Goal: Answer question/provide support: Share knowledge or assist other users

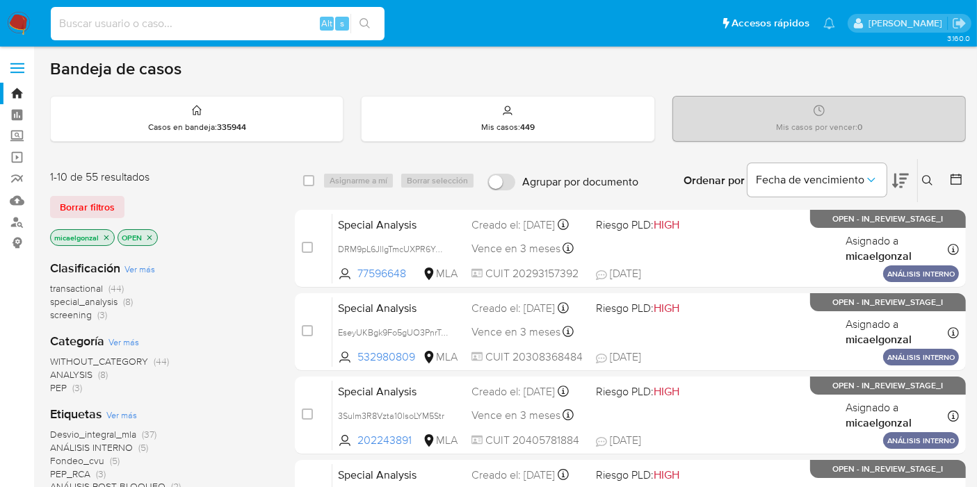
click at [197, 21] on input at bounding box center [218, 24] width 334 height 18
paste input "oX2ydIyBhqMiRolIt9Y9UlER"
type input "oX2ydIyBhqMiRolIt9Y9UlER"
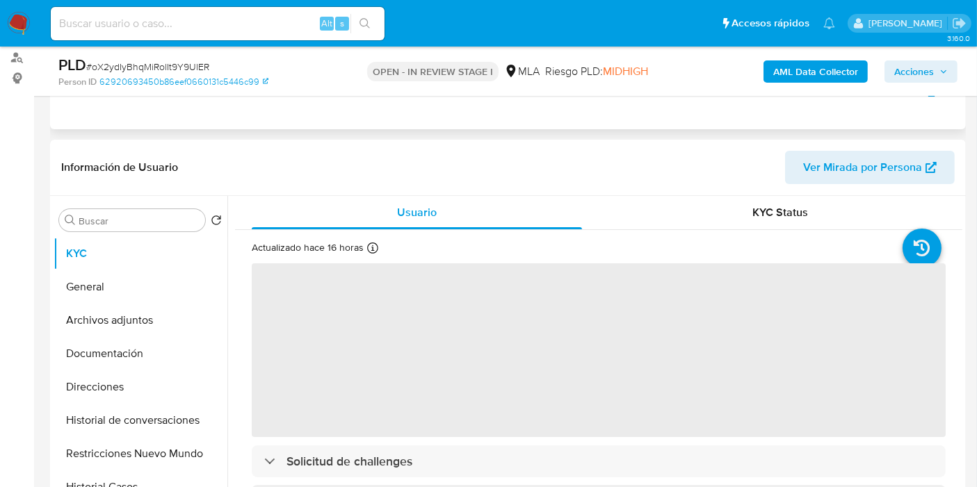
scroll to position [232, 0]
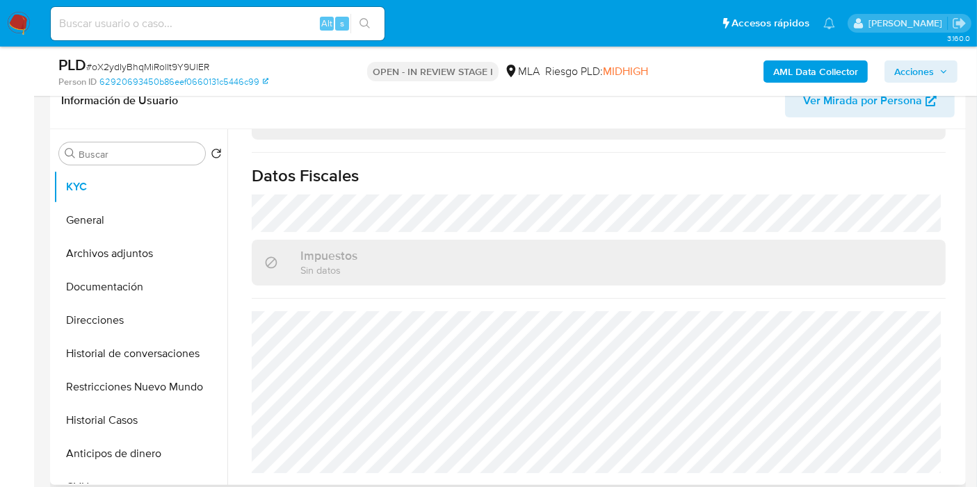
select select "10"
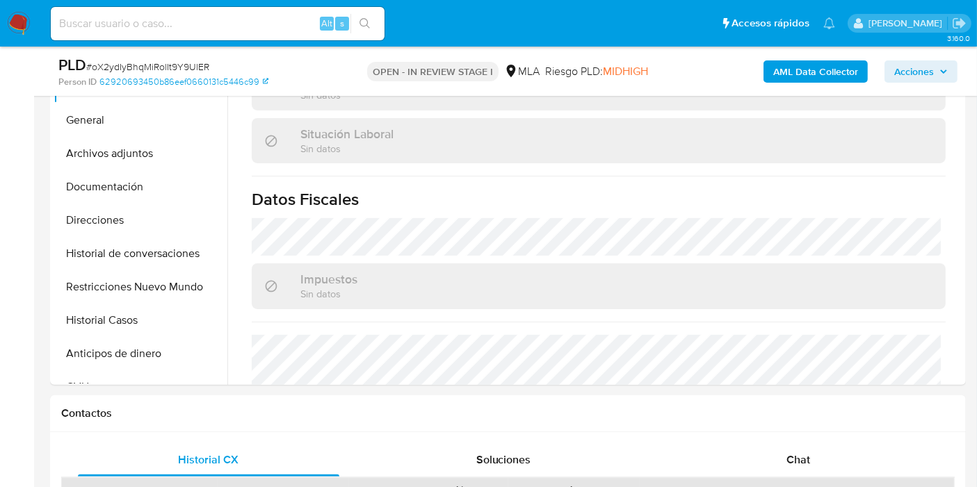
scroll to position [386, 0]
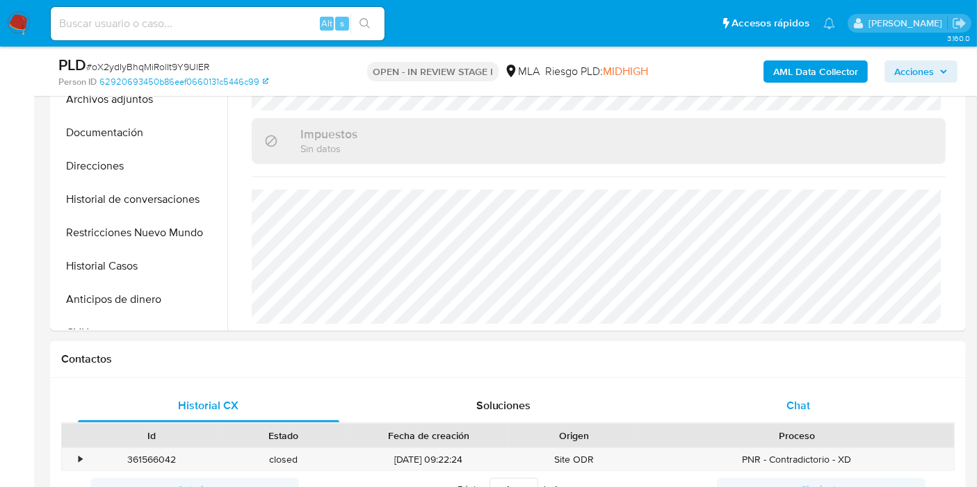
drag, startPoint x: 866, startPoint y: 379, endPoint x: 855, endPoint y: 392, distance: 17.3
click at [856, 391] on div "Historial CX Soluciones Chat Id Estado Fecha de creación Origen Proceso • 36156…" at bounding box center [508, 465] width 916 height 175
click at [855, 392] on div "Chat" at bounding box center [797, 405] width 261 height 33
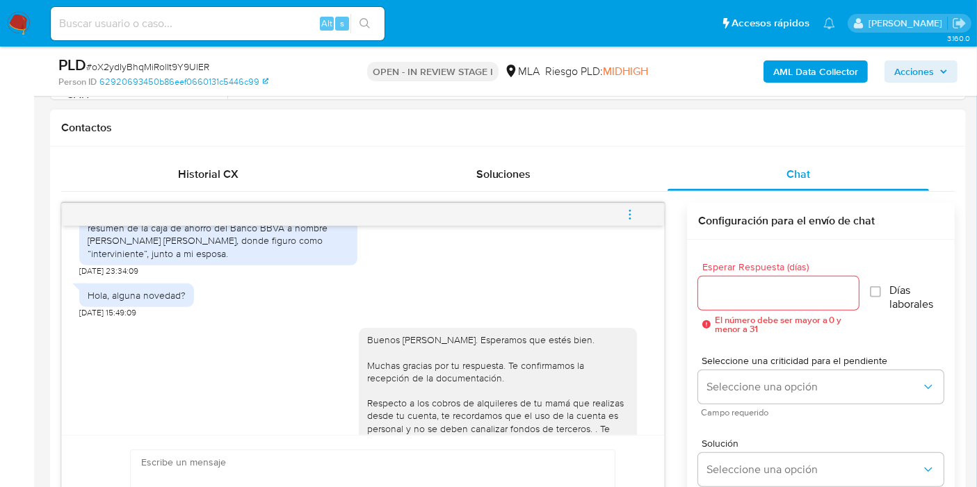
scroll to position [548, 0]
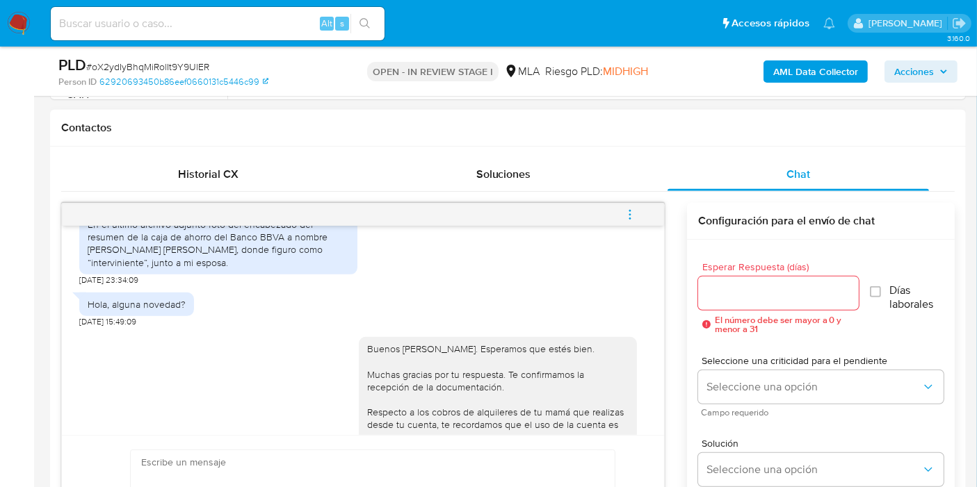
click at [632, 213] on icon "menu-action" at bounding box center [630, 215] width 13 height 13
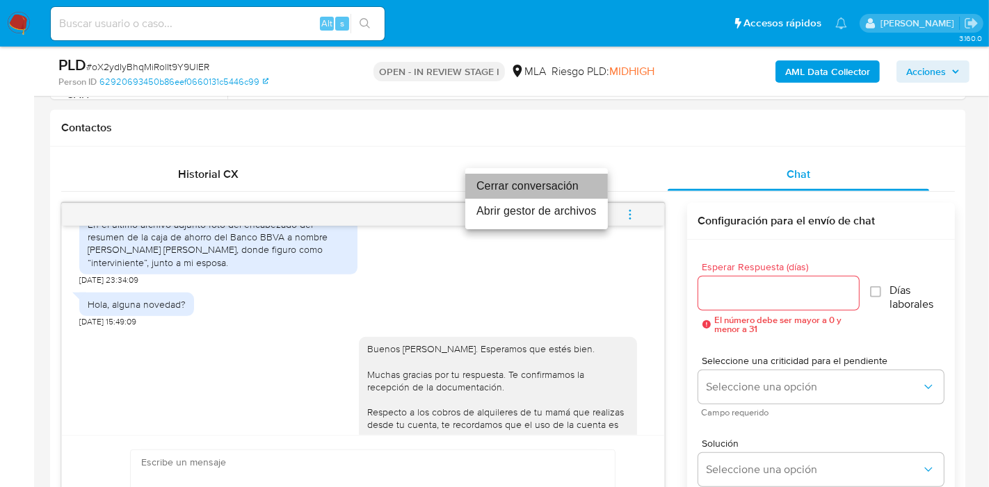
click at [530, 182] on li "Cerrar conversación" at bounding box center [536, 186] width 143 height 25
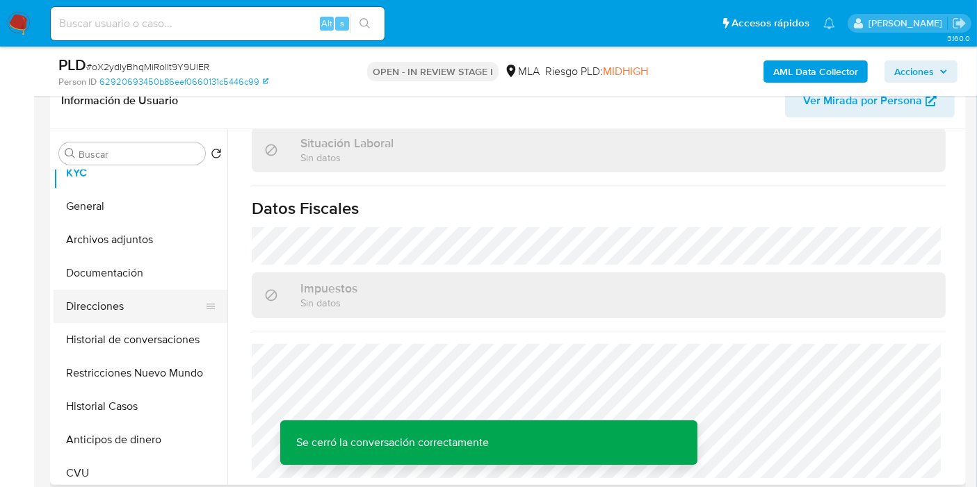
scroll to position [0, 0]
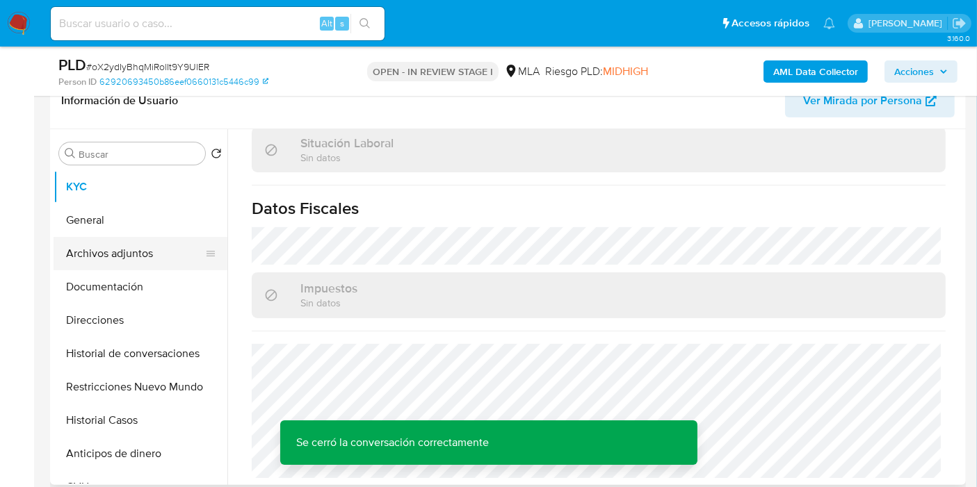
click at [163, 255] on button "Archivos adjuntos" at bounding box center [135, 253] width 163 height 33
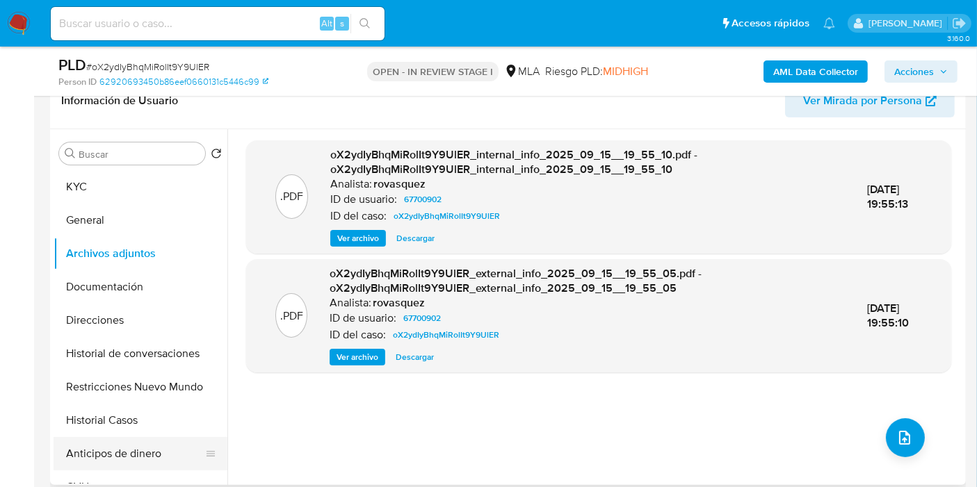
click at [134, 452] on button "Anticipos de dinero" at bounding box center [135, 453] width 163 height 33
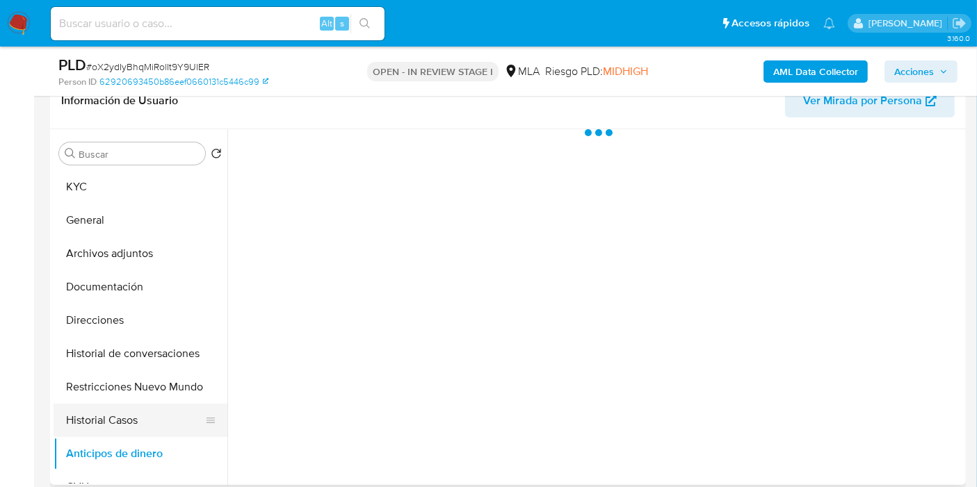
click at [120, 421] on button "Historial Casos" at bounding box center [135, 420] width 163 height 33
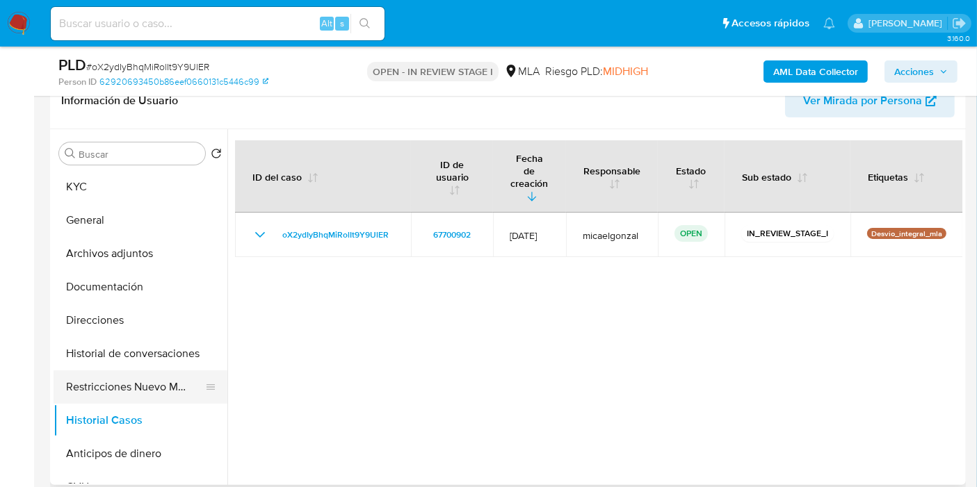
click at [129, 398] on button "Restricciones Nuevo Mundo" at bounding box center [135, 387] width 163 height 33
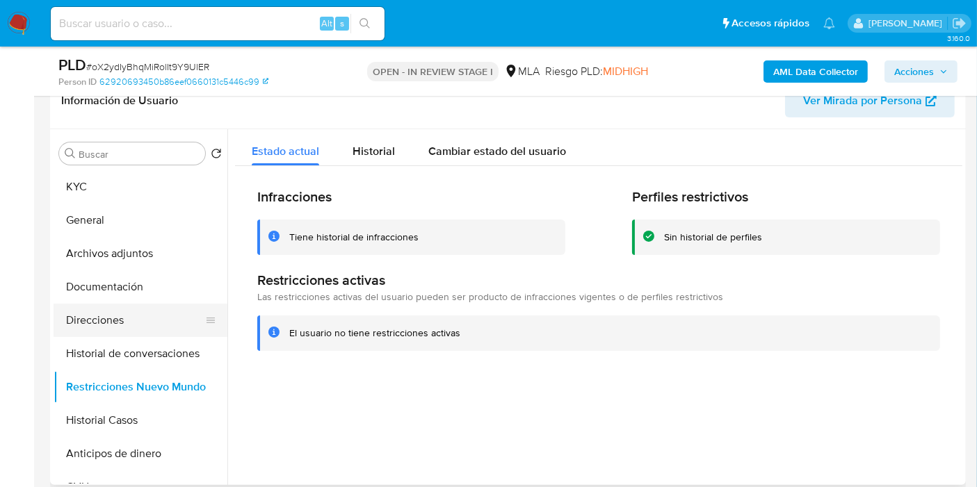
click at [147, 334] on button "Direcciones" at bounding box center [135, 320] width 163 height 33
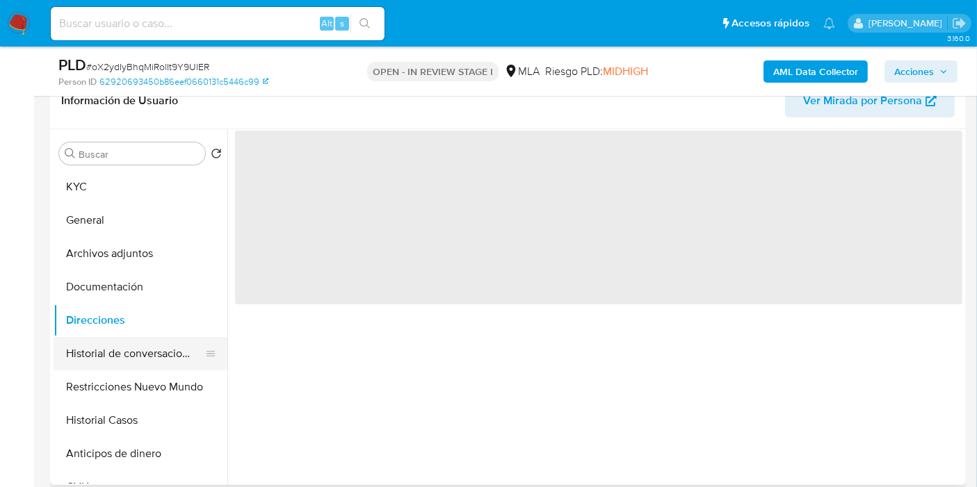
click at [147, 348] on button "Historial de conversaciones" at bounding box center [135, 353] width 163 height 33
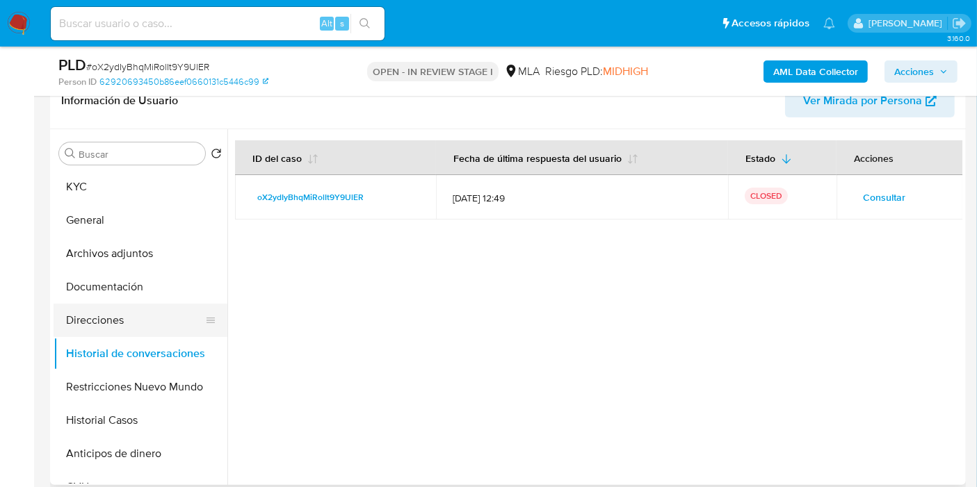
click at [149, 334] on button "Direcciones" at bounding box center [135, 320] width 163 height 33
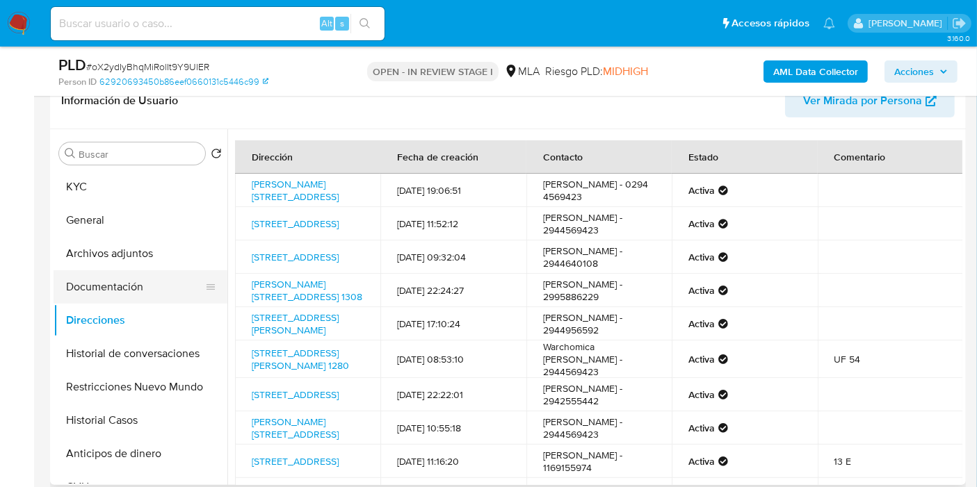
click at [144, 284] on button "Documentación" at bounding box center [135, 286] width 163 height 33
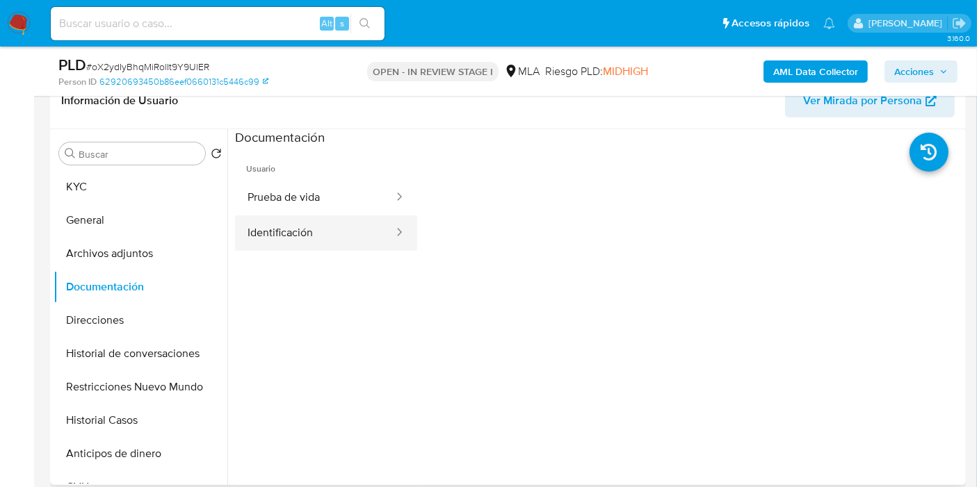
click at [344, 232] on button "Identificación" at bounding box center [315, 233] width 160 height 35
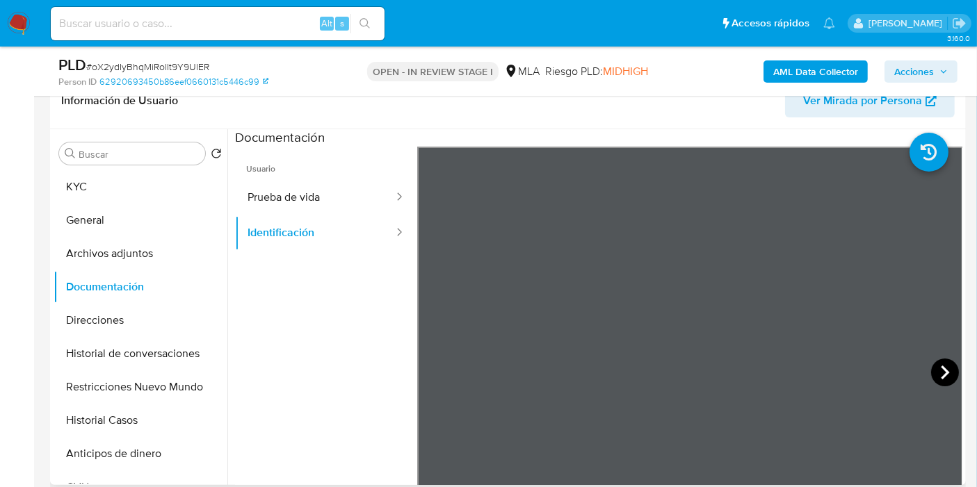
click at [949, 363] on icon at bounding box center [945, 373] width 28 height 28
click at [431, 382] on icon at bounding box center [435, 373] width 28 height 28
click at [348, 205] on button "Prueba de vida" at bounding box center [315, 197] width 160 height 35
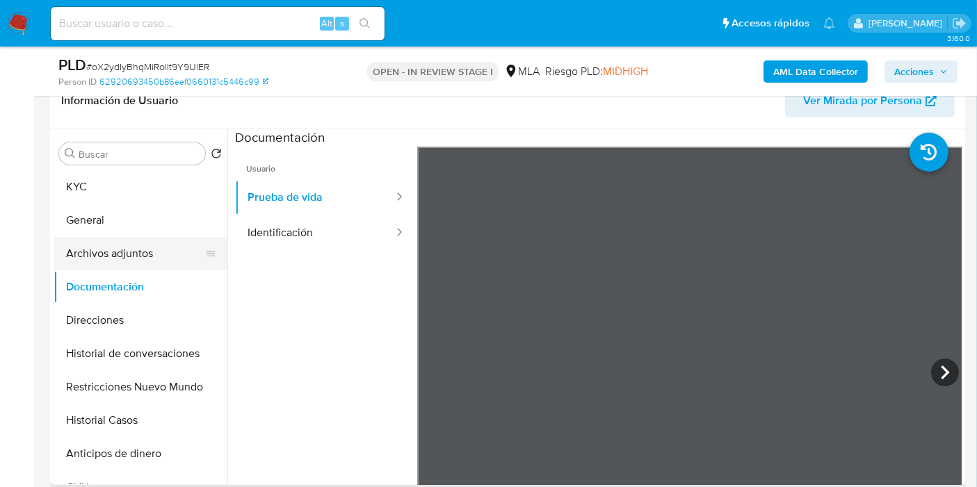
click at [131, 257] on button "Archivos adjuntos" at bounding box center [135, 253] width 163 height 33
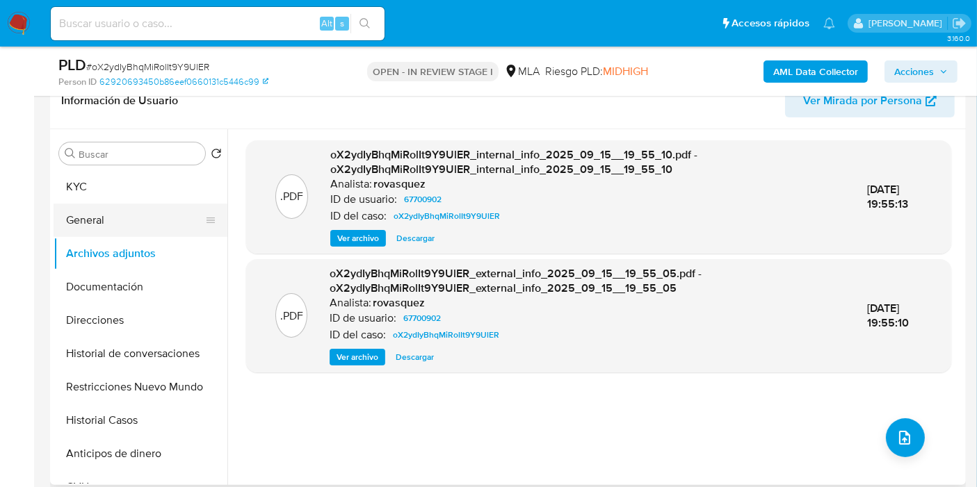
click at [153, 223] on button "General" at bounding box center [135, 220] width 163 height 33
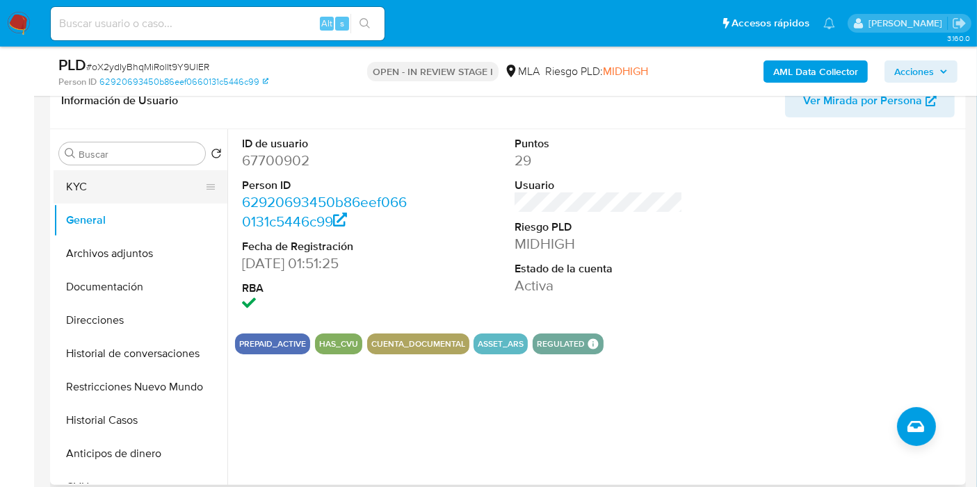
click at [133, 174] on button "KYC" at bounding box center [135, 186] width 163 height 33
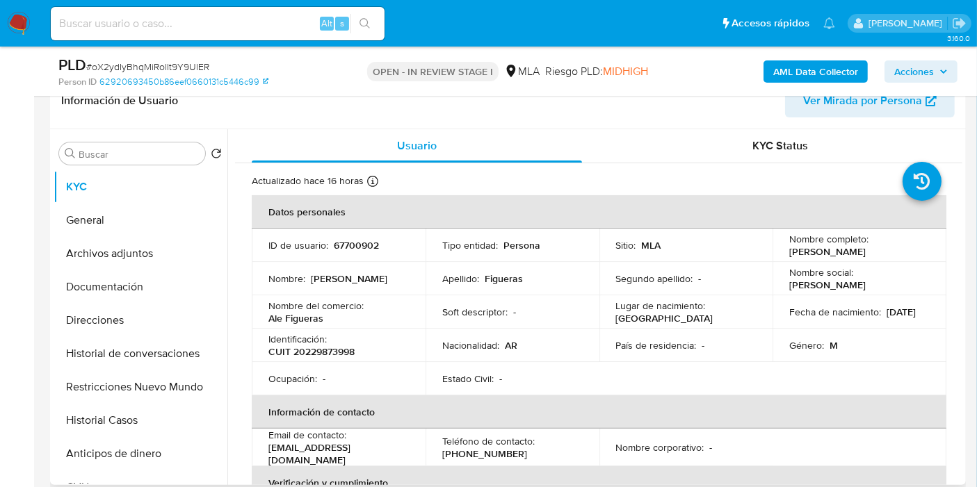
click at [284, 373] on p "Ocupación :" at bounding box center [292, 379] width 49 height 13
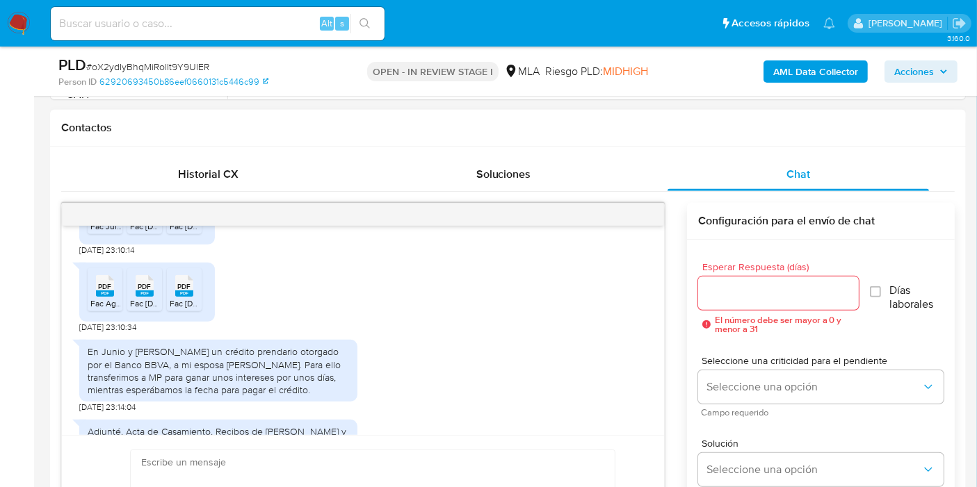
scroll to position [239, 0]
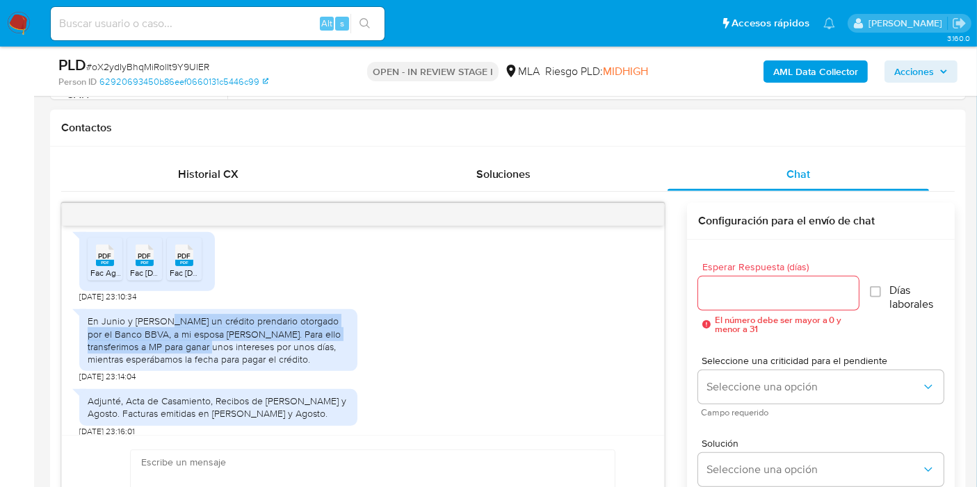
drag, startPoint x: 159, startPoint y: 323, endPoint x: 195, endPoint y: 343, distance: 41.4
click at [195, 343] on div "En Junio y [PERSON_NAME] un crédito prendario otorgado por el Banco BBVA, a mi …" at bounding box center [218, 340] width 261 height 51
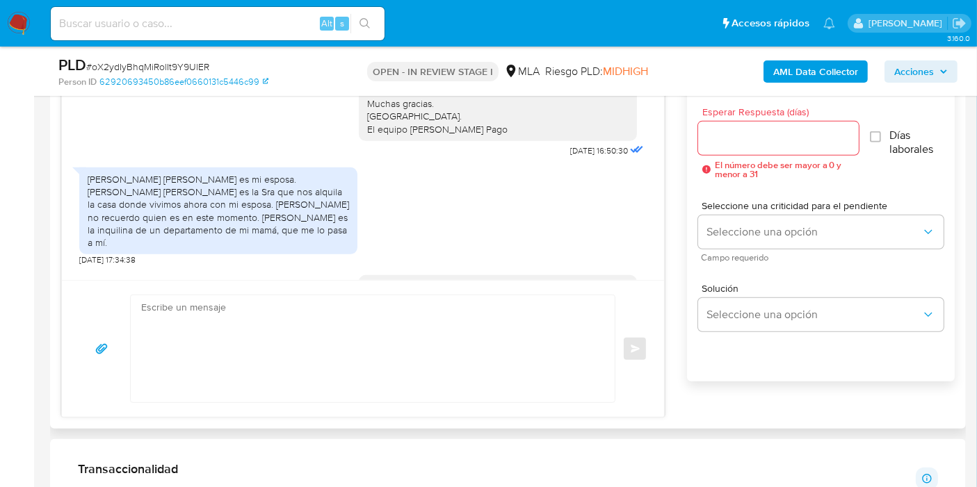
scroll to position [1622, 0]
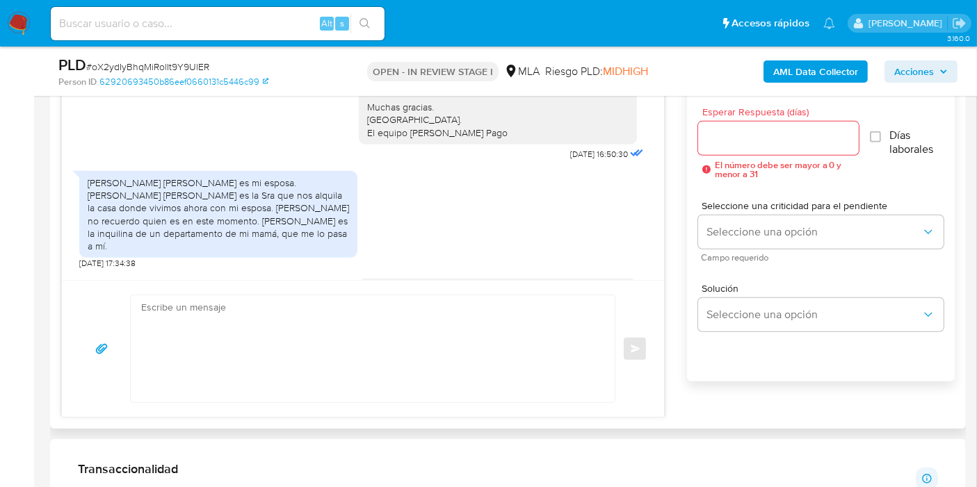
click at [238, 200] on div "[PERSON_NAME] [PERSON_NAME] es mi esposa. [PERSON_NAME] [PERSON_NAME] es la Sra…" at bounding box center [218, 215] width 261 height 76
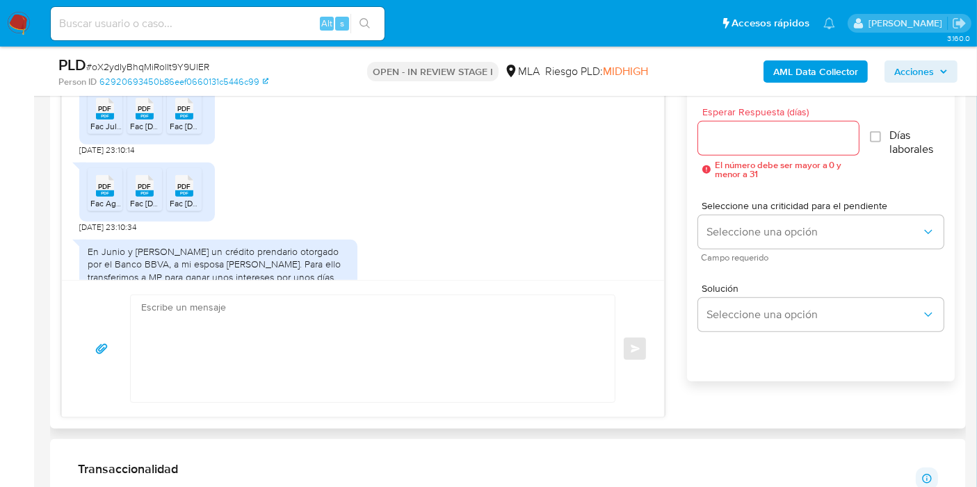
scroll to position [2626, 0]
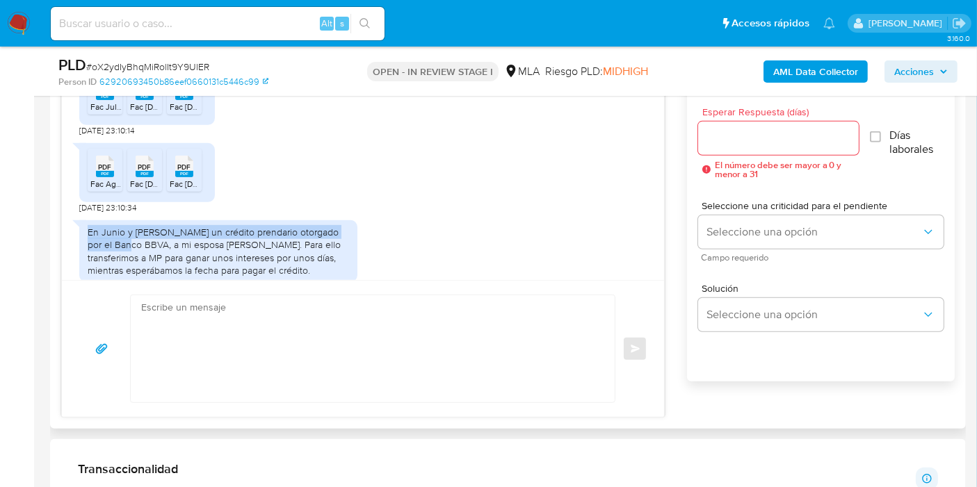
drag, startPoint x: 89, startPoint y: 235, endPoint x: 116, endPoint y: 244, distance: 28.6
click at [116, 244] on div "En Junio y [PERSON_NAME] un crédito prendario otorgado por el Banco BBVA, a mi …" at bounding box center [218, 251] width 261 height 51
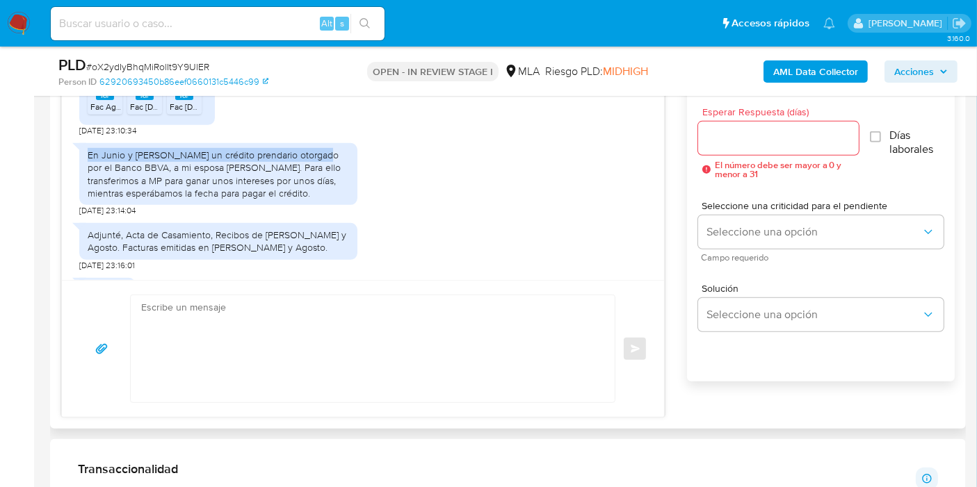
drag, startPoint x: 87, startPoint y: 236, endPoint x: 329, endPoint y: 195, distance: 245.5
click at [329, 195] on div "En Junio y [PERSON_NAME] un crédito prendario otorgado por el Banco BBVA, a mi …" at bounding box center [218, 174] width 278 height 62
copy div "En Junio y [PERSON_NAME] un crédito prendario otorgado por el Banco BBVA, a mi …"
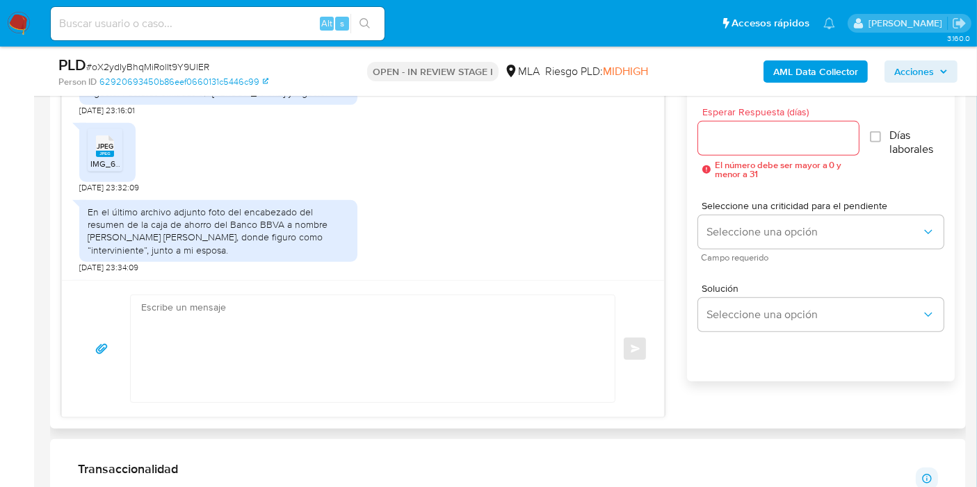
scroll to position [2858, 0]
click at [168, 220] on div "En el último archivo adjunto foto del encabezado del resumen de la caja de ahor…" at bounding box center [218, 231] width 261 height 51
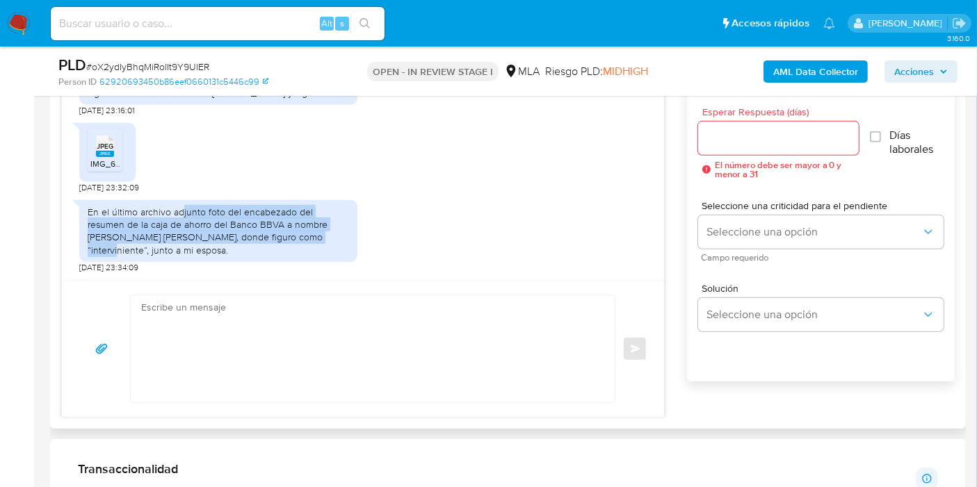
drag, startPoint x: 181, startPoint y: 214, endPoint x: 297, endPoint y: 235, distance: 117.3
click at [294, 236] on div "En el último archivo adjunto foto del encabezado del resumen de la caja de ahor…" at bounding box center [218, 231] width 261 height 51
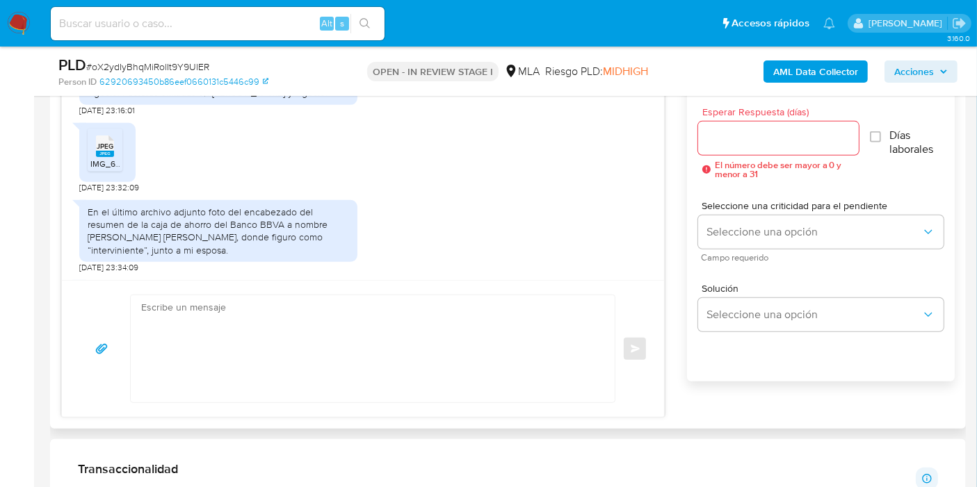
drag, startPoint x: 297, startPoint y: 235, endPoint x: 190, endPoint y: 211, distance: 109.6
click at [190, 211] on div "En el último archivo adjunto foto del encabezado del resumen de la caja de ahor…" at bounding box center [218, 231] width 261 height 51
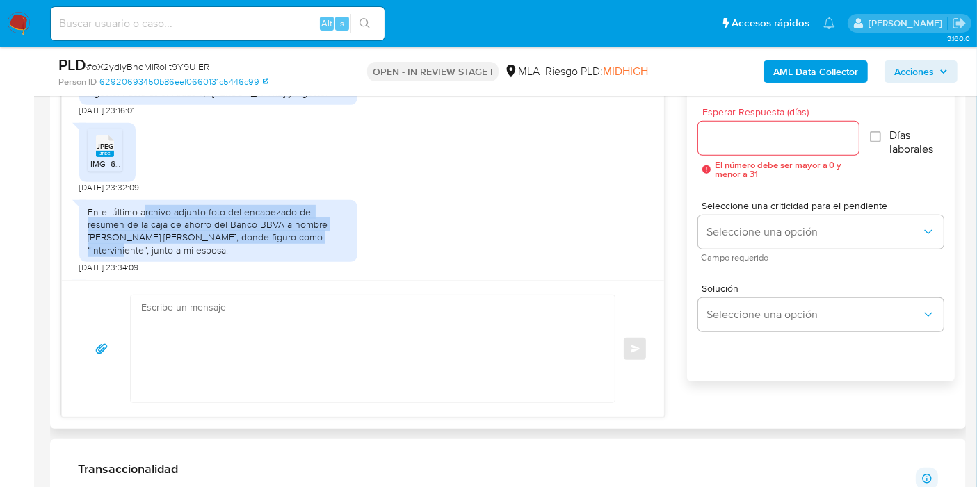
drag, startPoint x: 143, startPoint y: 212, endPoint x: 282, endPoint y: 233, distance: 140.6
click at [297, 238] on div "En el último archivo adjunto foto del encabezado del resumen de la caja de ahor…" at bounding box center [218, 231] width 261 height 51
copy div "rchivo adjunto foto del encabezado del resumen de la caja de ahorro del Banco B…"
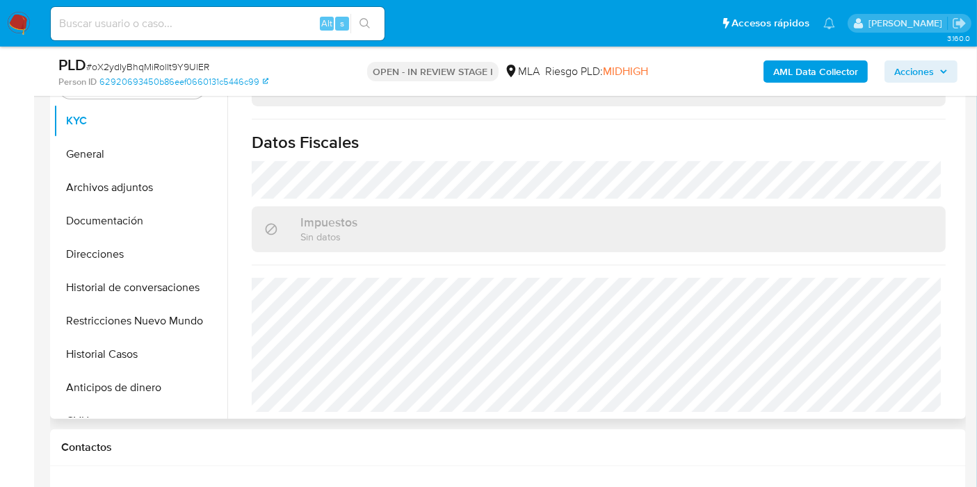
scroll to position [232, 0]
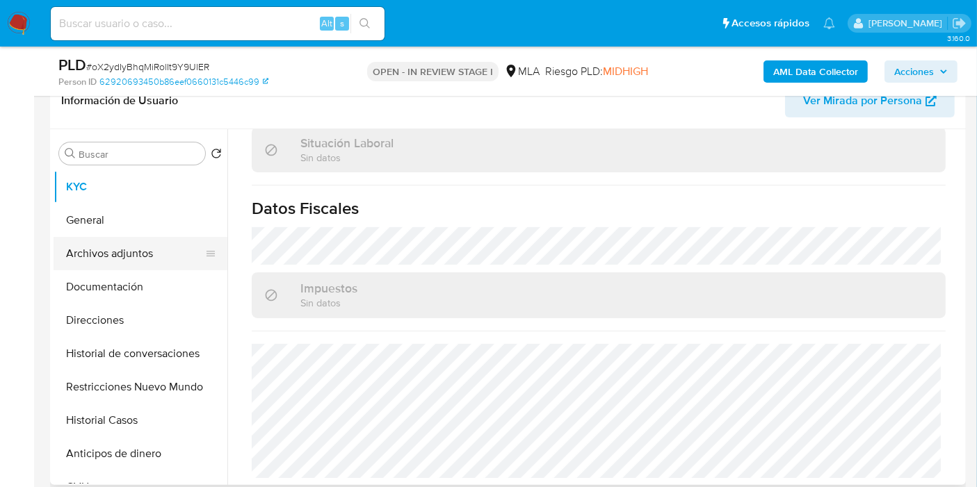
click at [151, 243] on button "Archivos adjuntos" at bounding box center [135, 253] width 163 height 33
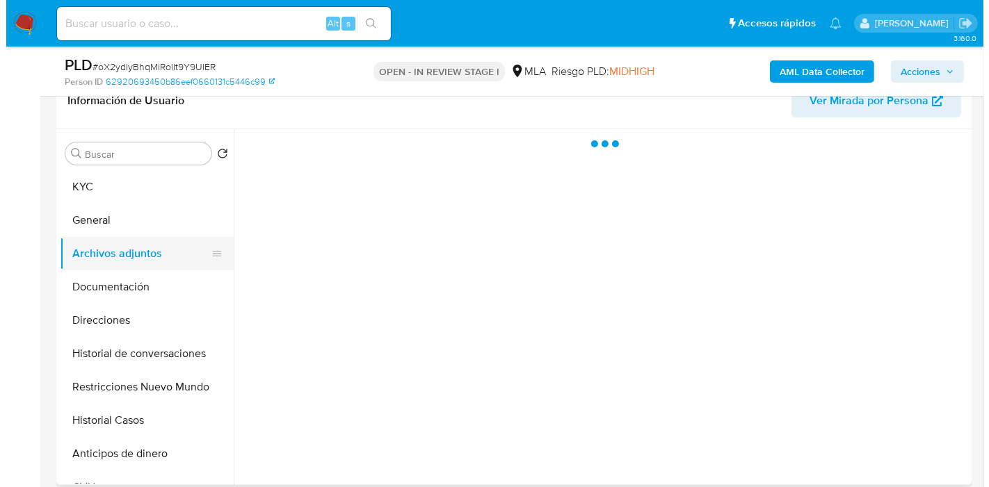
scroll to position [0, 0]
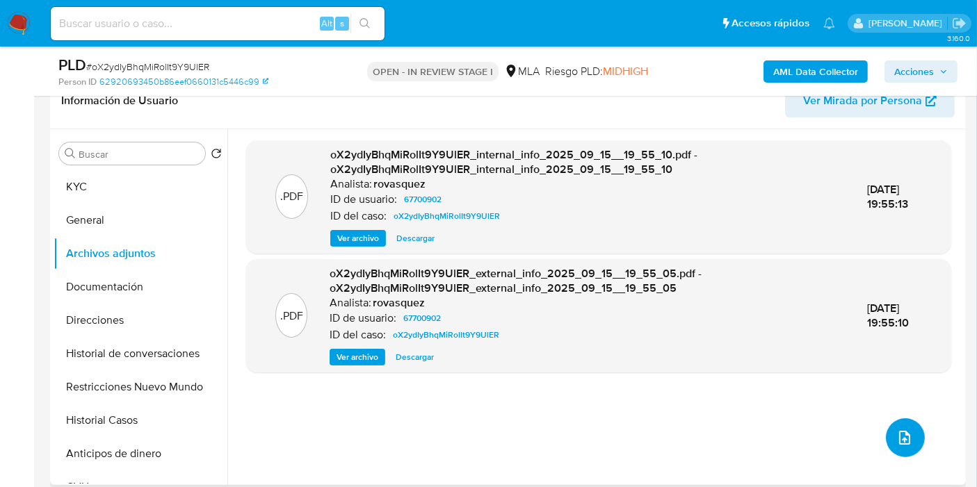
click at [896, 435] on icon "upload-file" at bounding box center [904, 438] width 17 height 17
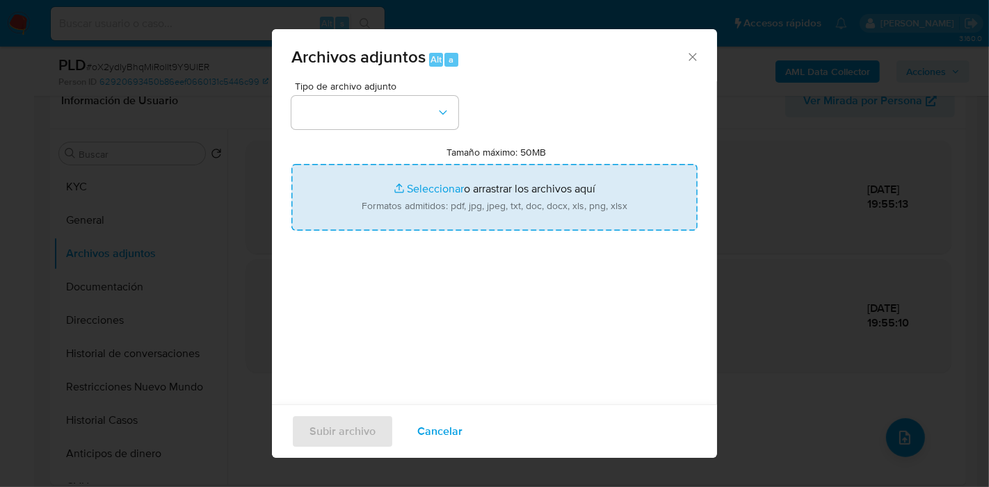
click at [470, 164] on input "Tamaño máximo: 50MB Seleccionar archivos" at bounding box center [494, 197] width 406 height 67
type input "C:\fakepath\1 Factura de [PERSON_NAME][DATE].pdf"
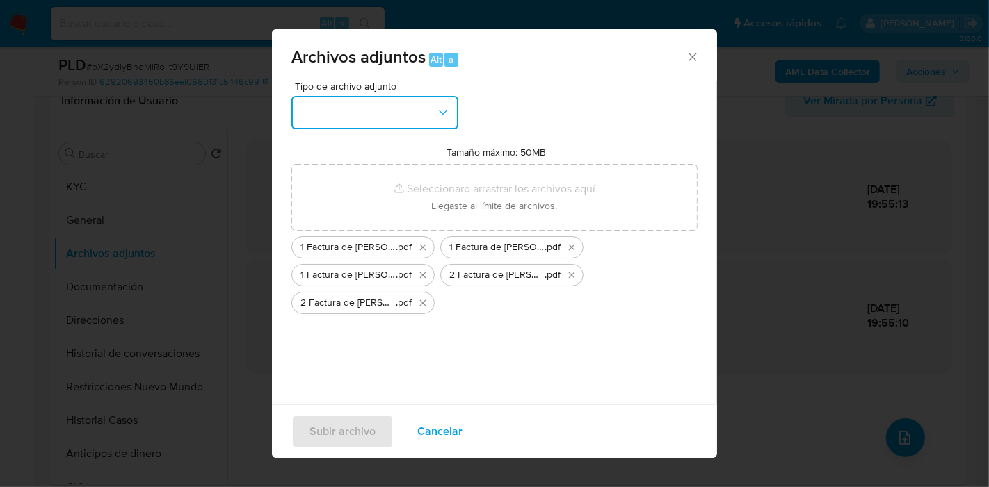
click at [298, 111] on button "button" at bounding box center [374, 112] width 167 height 33
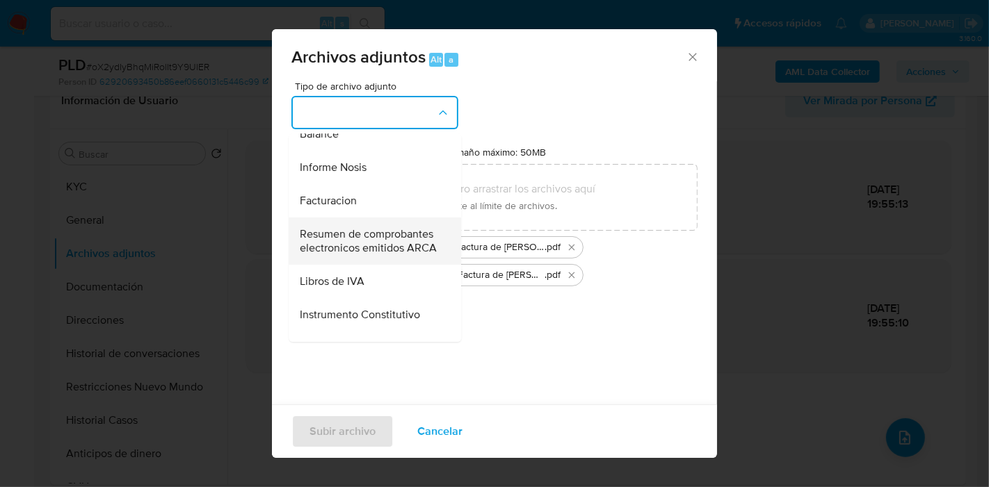
scroll to position [540, 0]
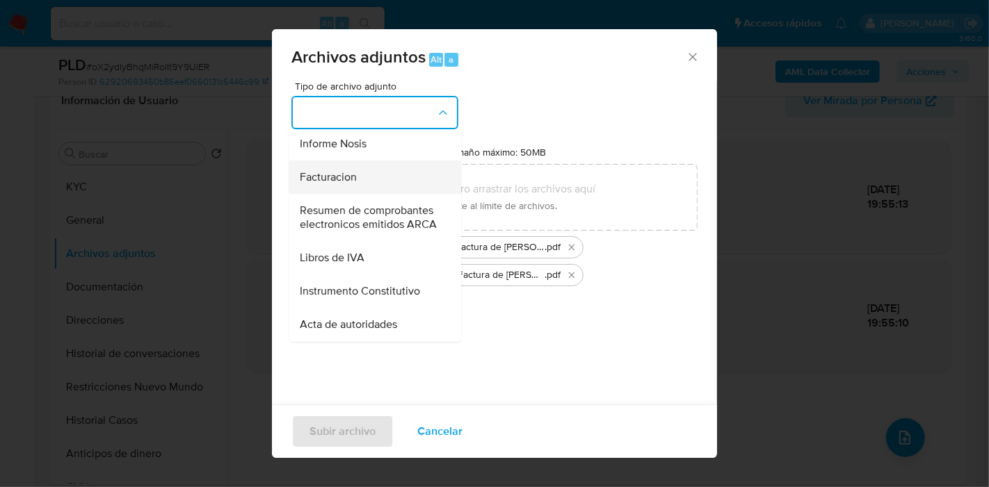
click at [389, 194] on div "Facturacion" at bounding box center [371, 177] width 142 height 33
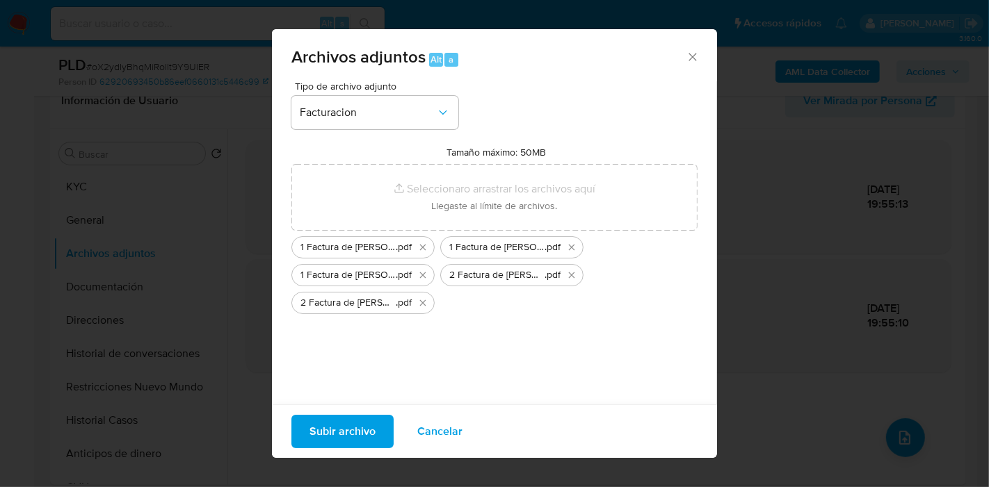
click at [343, 421] on span "Subir archivo" at bounding box center [342, 431] width 66 height 31
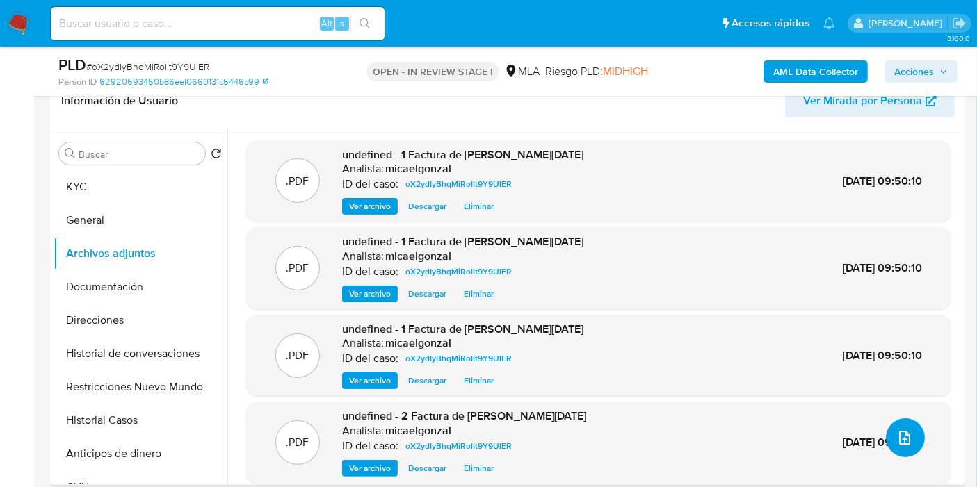
click at [896, 435] on icon "upload-file" at bounding box center [904, 438] width 17 height 17
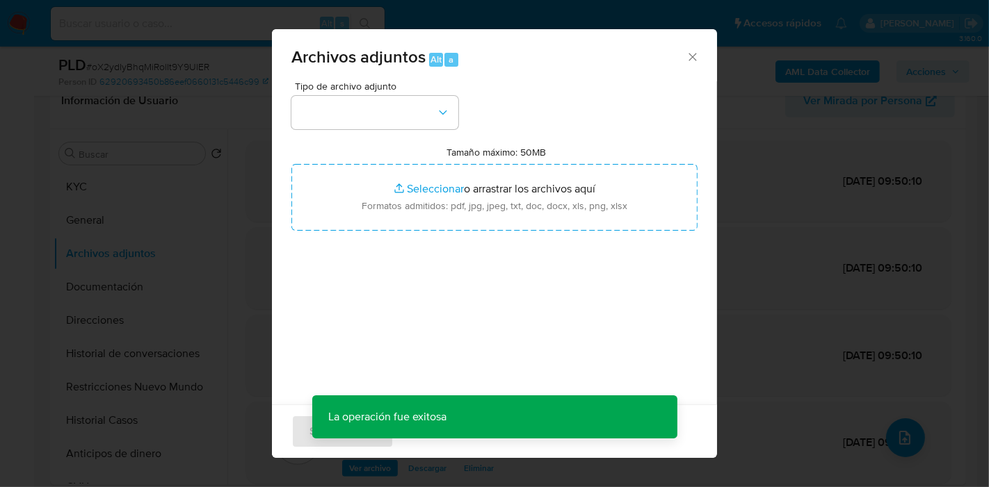
click at [441, 159] on div "Tamaño máximo: 50MB Seleccionar archivos Seleccionar o arrastrar los archivos a…" at bounding box center [494, 188] width 406 height 85
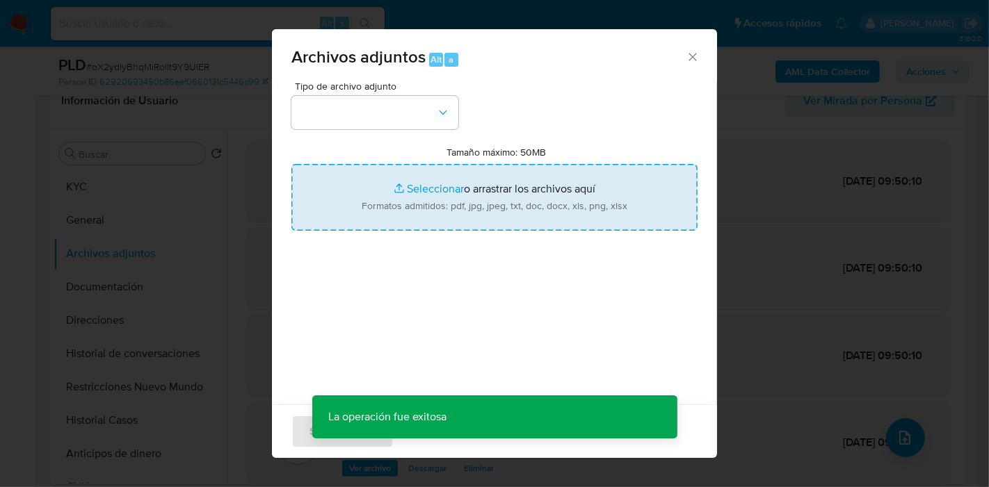
click at [437, 190] on input "Tamaño máximo: 50MB Seleccionar archivos" at bounding box center [494, 197] width 406 height 67
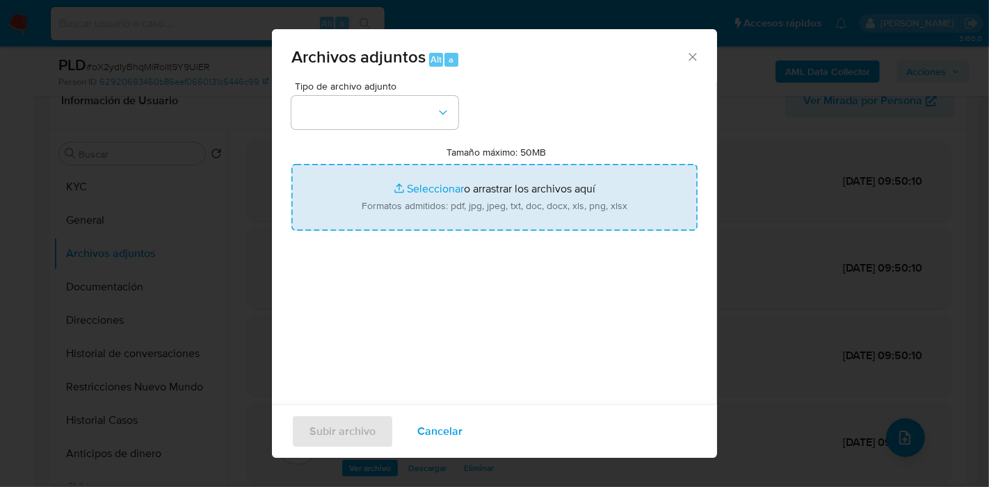
type input "C:\fakepath\2 Factura de [PERSON_NAME][DATE].pdf"
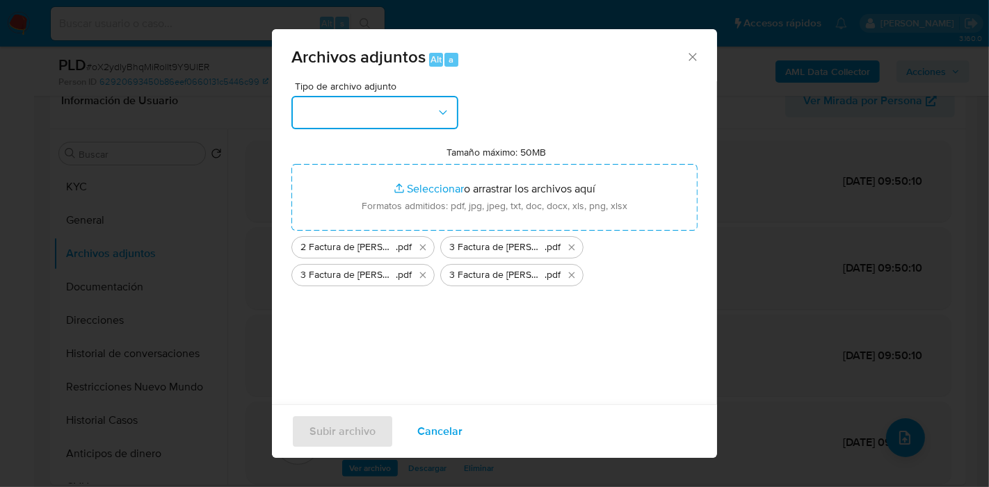
click at [300, 118] on button "button" at bounding box center [374, 112] width 167 height 33
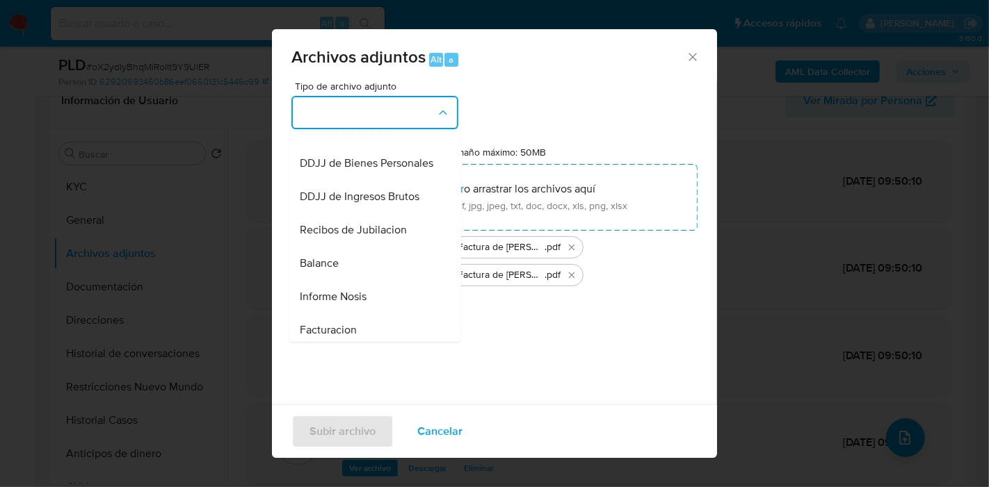
scroll to position [463, 0]
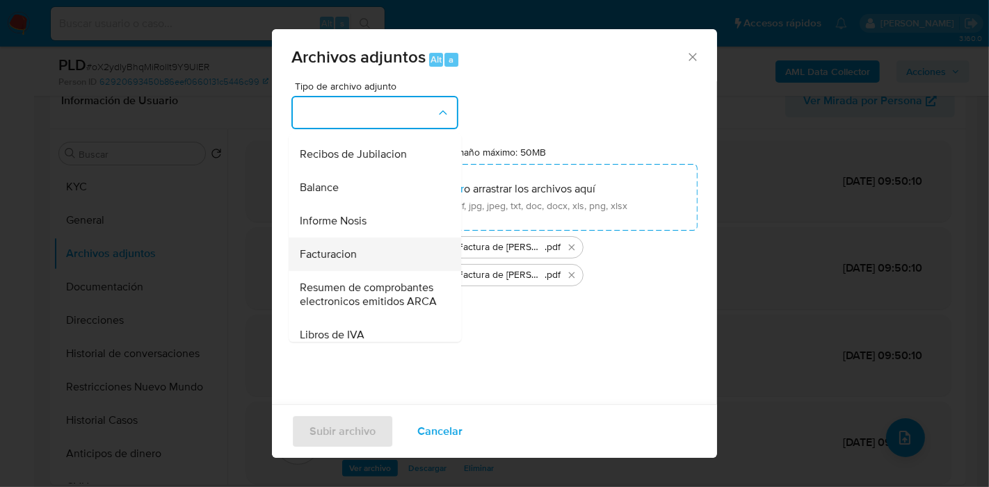
click at [343, 261] on span "Facturacion" at bounding box center [328, 254] width 57 height 14
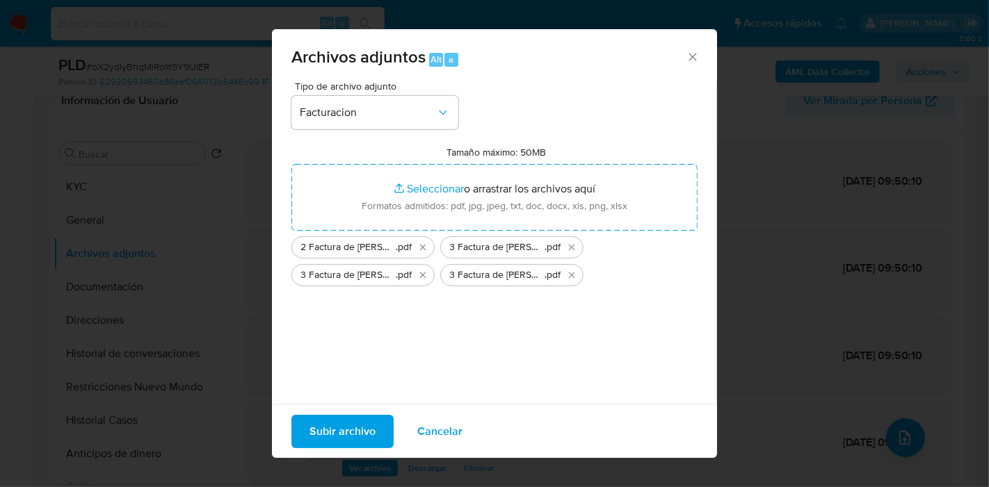
click at [348, 430] on span "Subir archivo" at bounding box center [342, 431] width 66 height 31
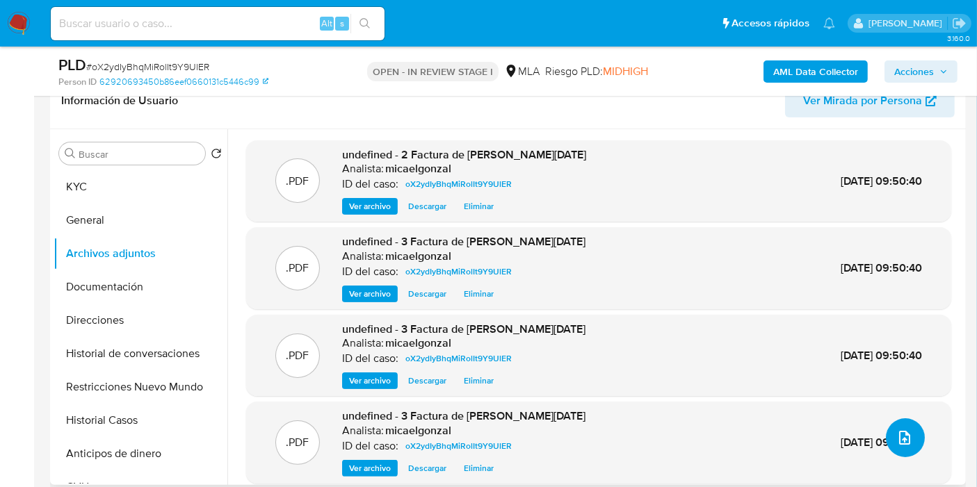
click at [896, 444] on icon "upload-file" at bounding box center [904, 438] width 17 height 17
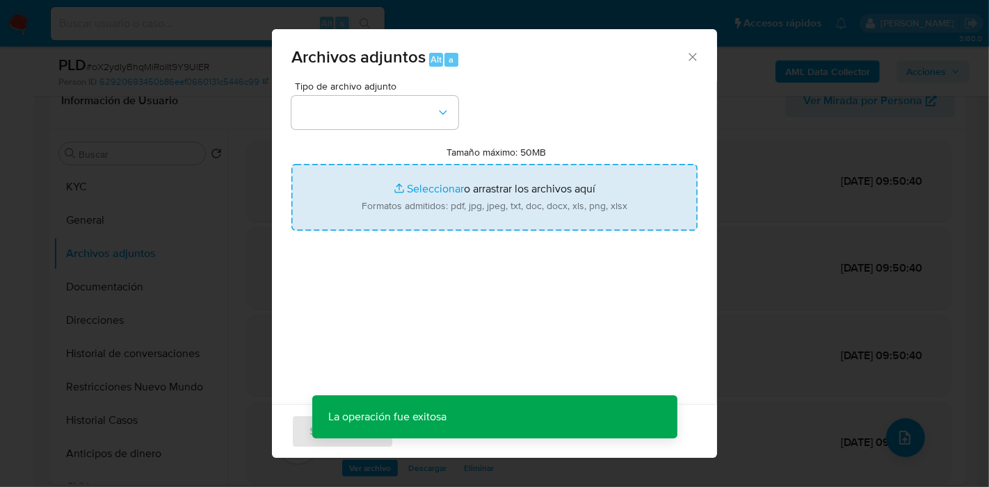
click at [490, 172] on input "Tamaño máximo: 50MB Seleccionar archivos" at bounding box center [494, 197] width 406 height 67
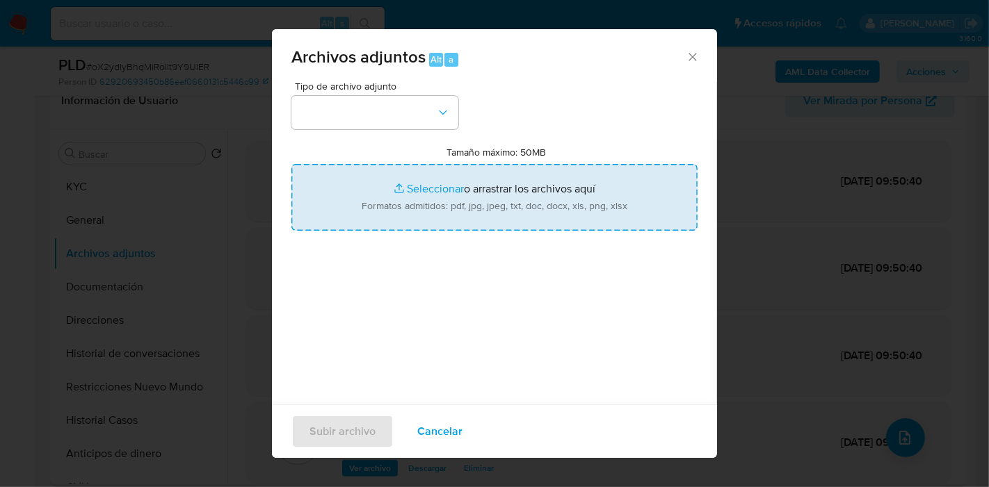
type input "C:\fakepath\Recibo [PERSON_NAME] de [PERSON_NAME][DATE].pdf"
click at [289, 114] on div "Tipo de archivo adjunto Tamaño máximo: 50MB Seleccionar archivos Seleccionar o …" at bounding box center [494, 250] width 445 height 338
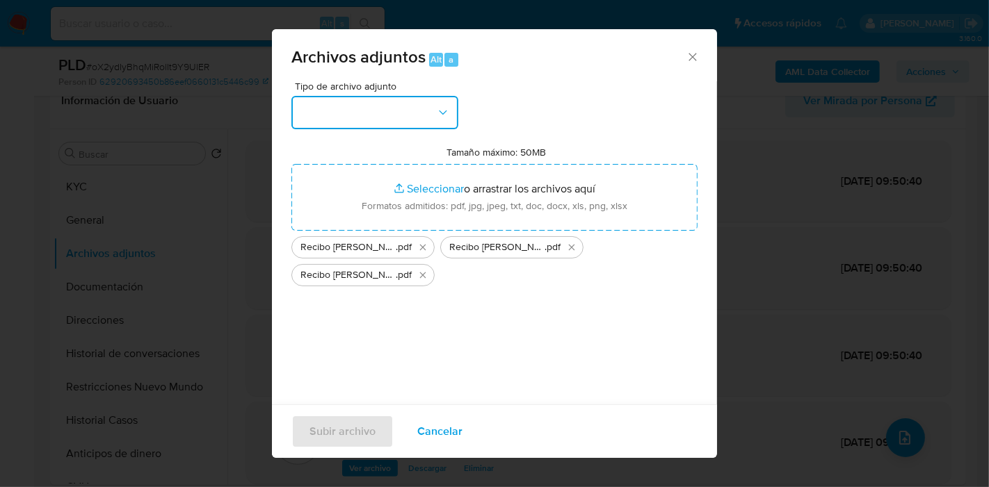
click at [323, 115] on button "button" at bounding box center [374, 112] width 167 height 33
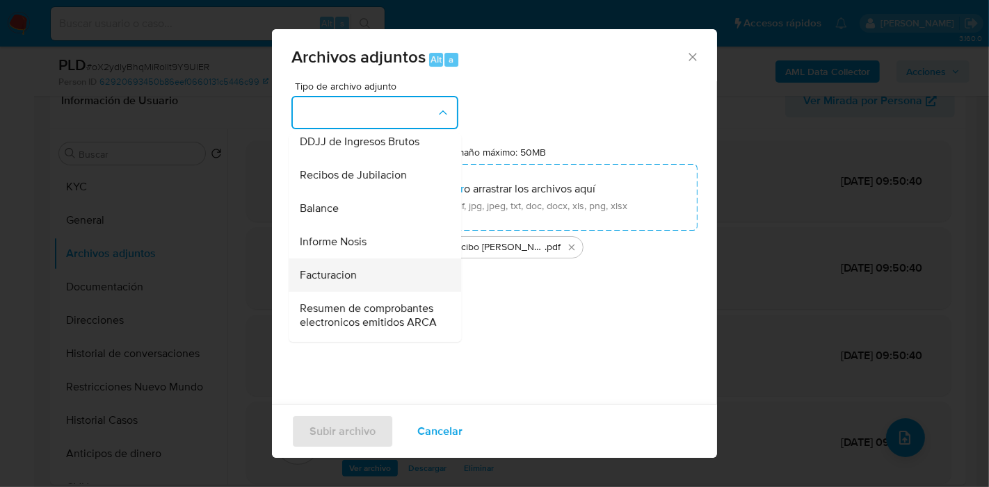
scroll to position [309, 0]
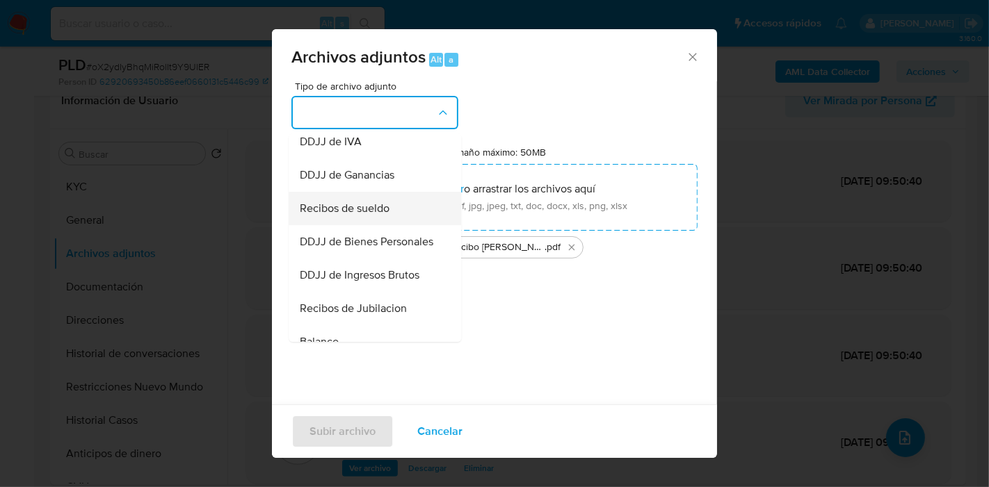
click at [379, 216] on span "Recibos de sueldo" at bounding box center [345, 209] width 90 height 14
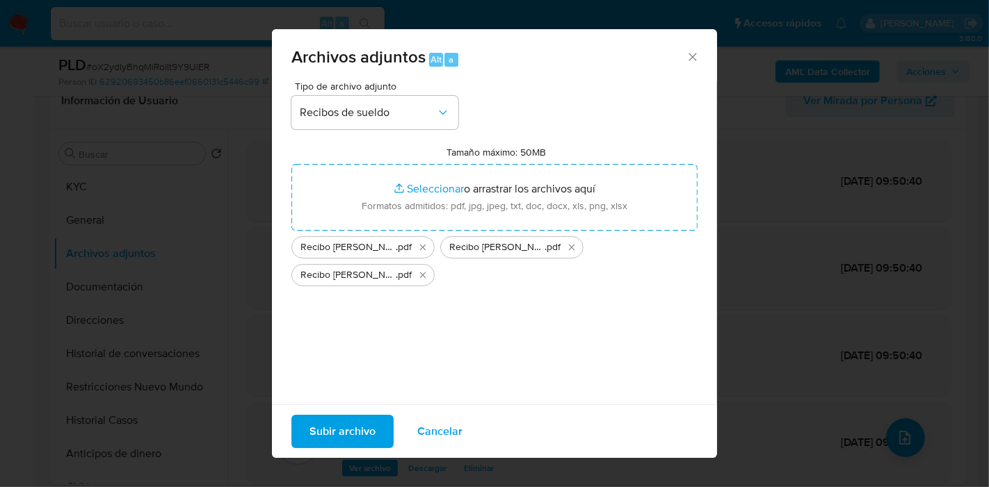
click at [364, 436] on span "Subir archivo" at bounding box center [342, 431] width 66 height 31
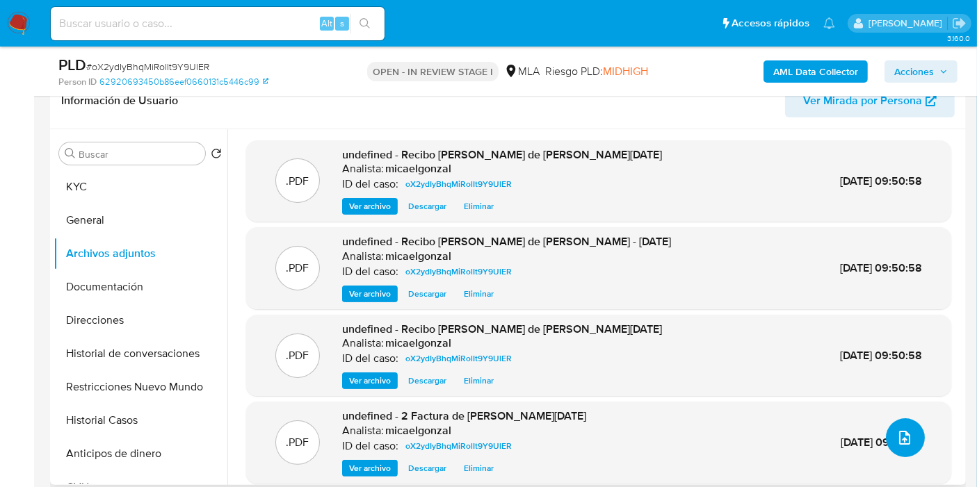
click at [896, 433] on icon "upload-file" at bounding box center [904, 438] width 17 height 17
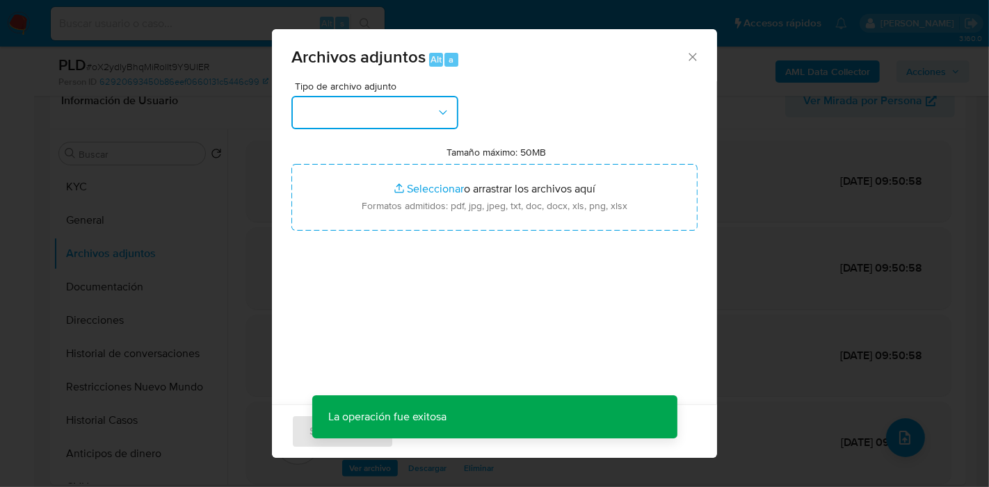
click at [420, 127] on button "button" at bounding box center [374, 112] width 167 height 33
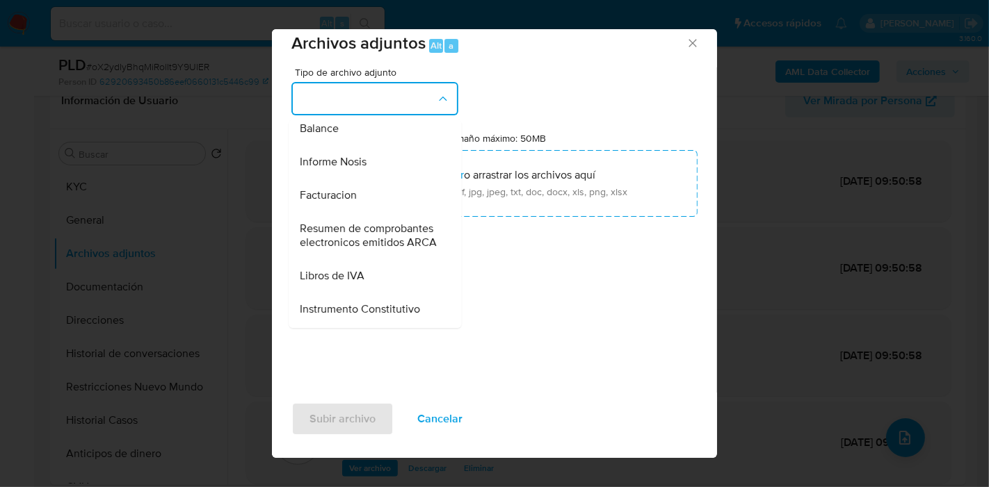
scroll to position [473, 0]
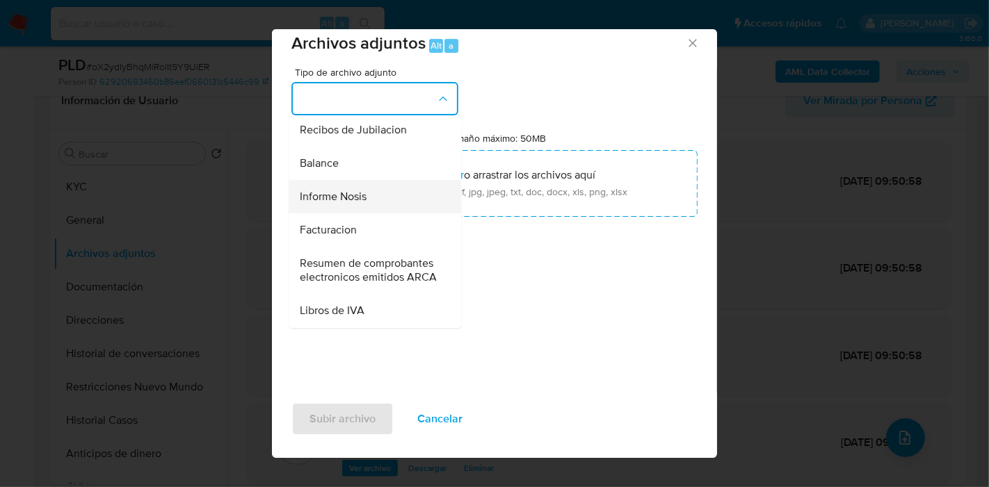
click at [366, 204] on span "Informe Nosis" at bounding box center [333, 197] width 67 height 14
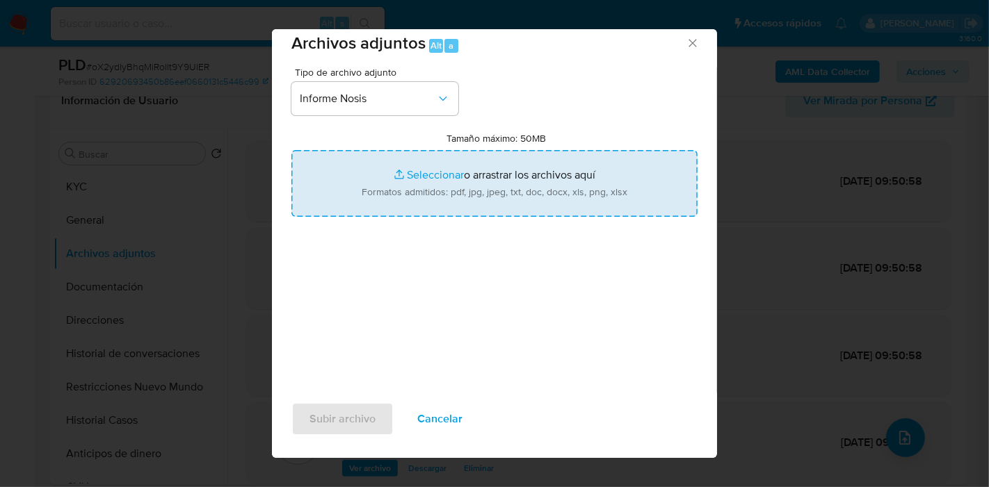
click at [447, 177] on input "Tamaño máximo: 50MB Seleccionar archivos" at bounding box center [494, 183] width 406 height 67
type input "C:\fakepath\NOSIS [PERSON_NAME] - CUIT 27251371445.pdf"
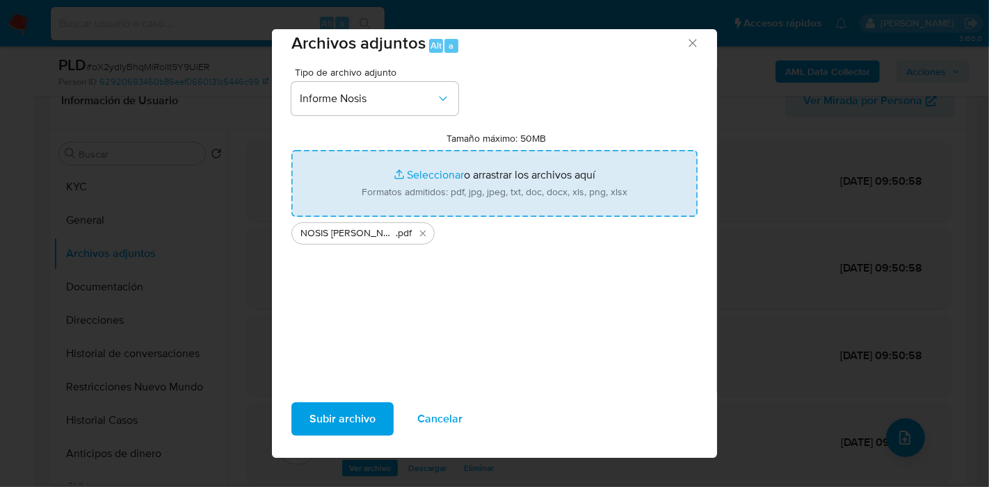
click at [346, 417] on span "Subir archivo" at bounding box center [342, 419] width 66 height 31
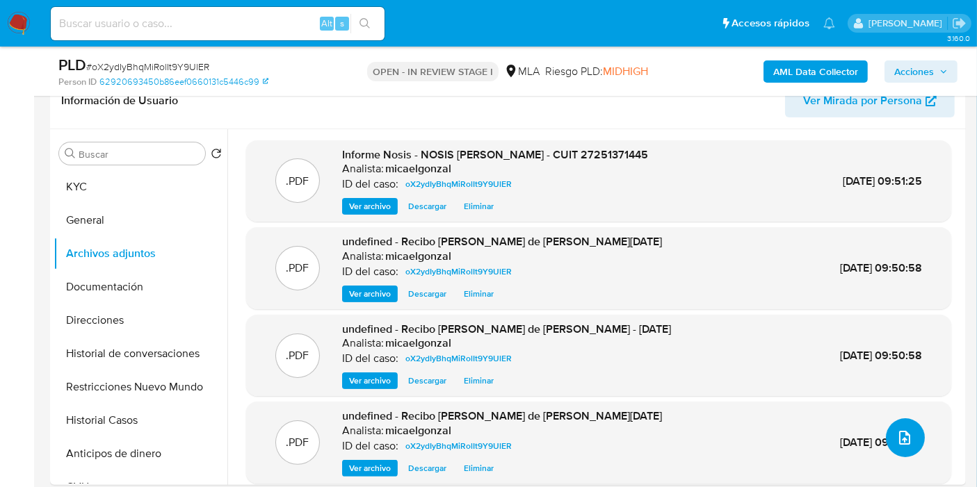
click at [907, 438] on icon "upload-file" at bounding box center [904, 438] width 17 height 17
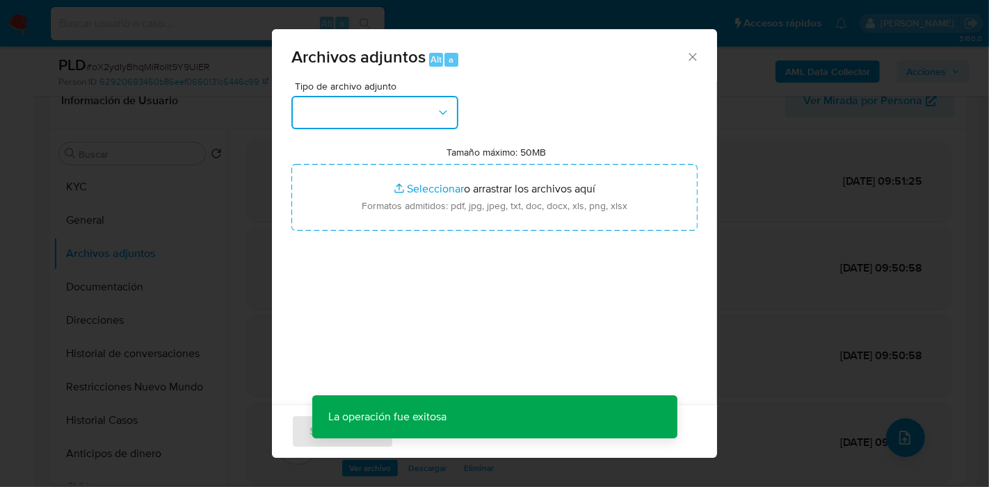
click at [424, 115] on button "button" at bounding box center [374, 112] width 167 height 33
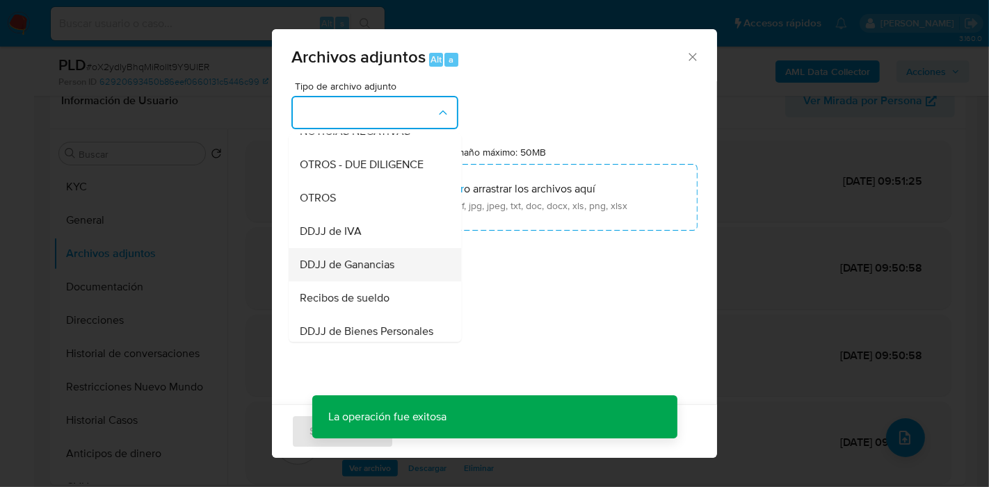
scroll to position [232, 0]
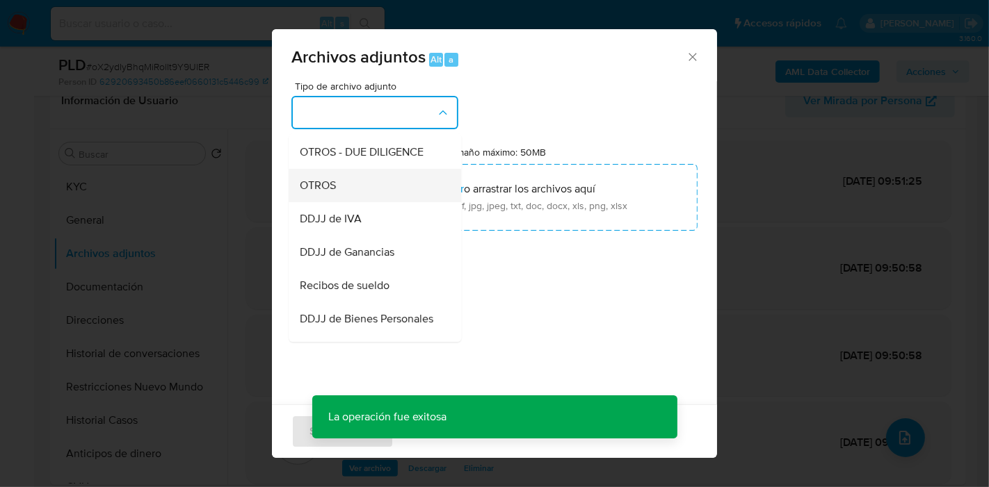
click at [389, 202] on div "OTROS" at bounding box center [371, 185] width 142 height 33
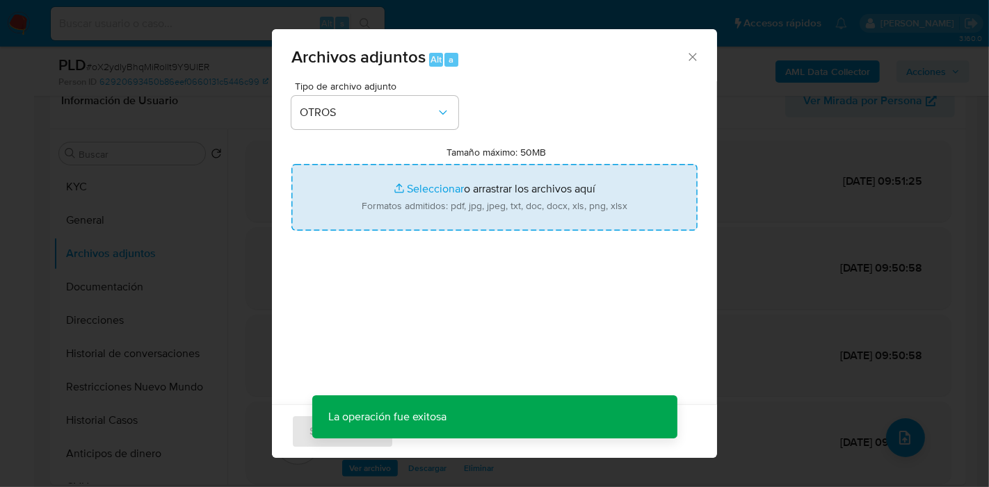
click at [450, 190] on input "Tamaño máximo: 50MB Seleccionar archivos" at bounding box center [494, 197] width 406 height 67
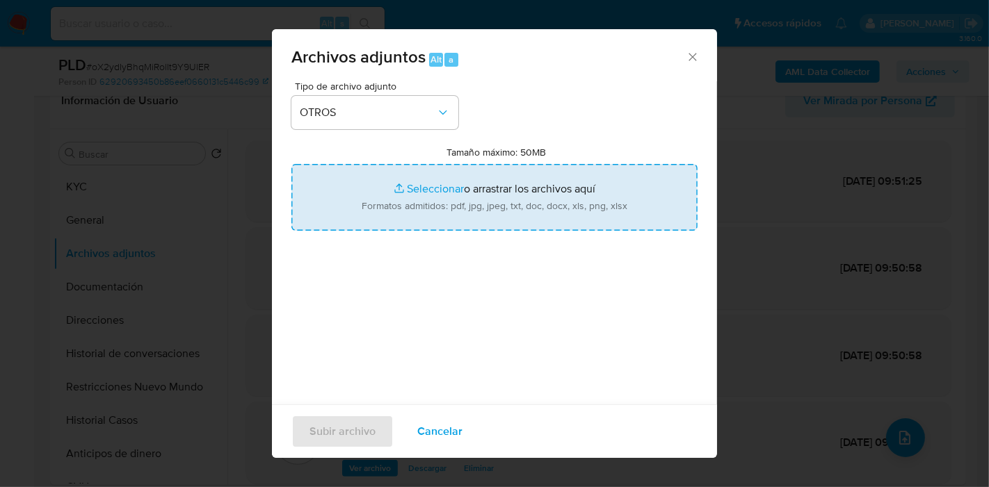
type input "C:\fakepath\ARCA [PERSON_NAME] - CUIT 27251371445.pdf"
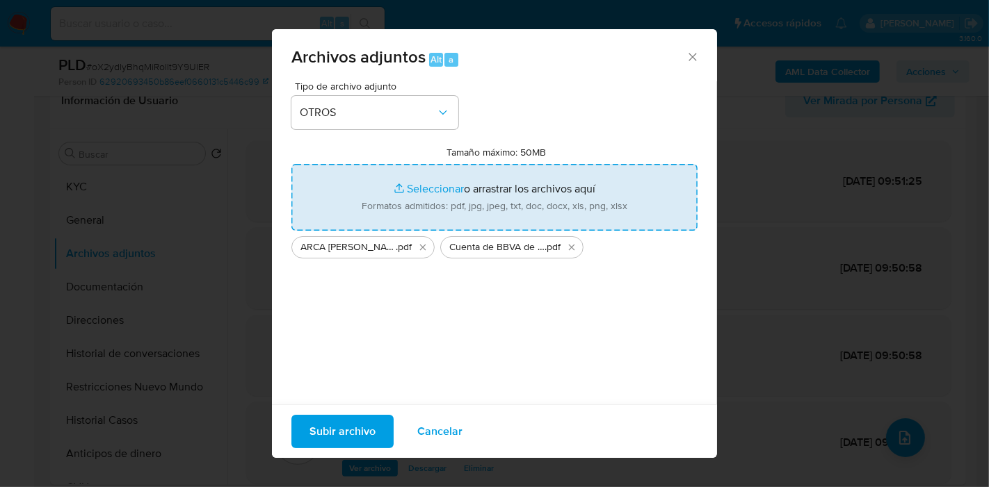
drag, startPoint x: 449, startPoint y: 190, endPoint x: 494, endPoint y: 192, distance: 45.2
click at [494, 192] on input "Tamaño máximo: 50MB Seleccionar archivos" at bounding box center [494, 197] width 406 height 67
type input "C:\fakepath\Acta de Matrimonio.pdf"
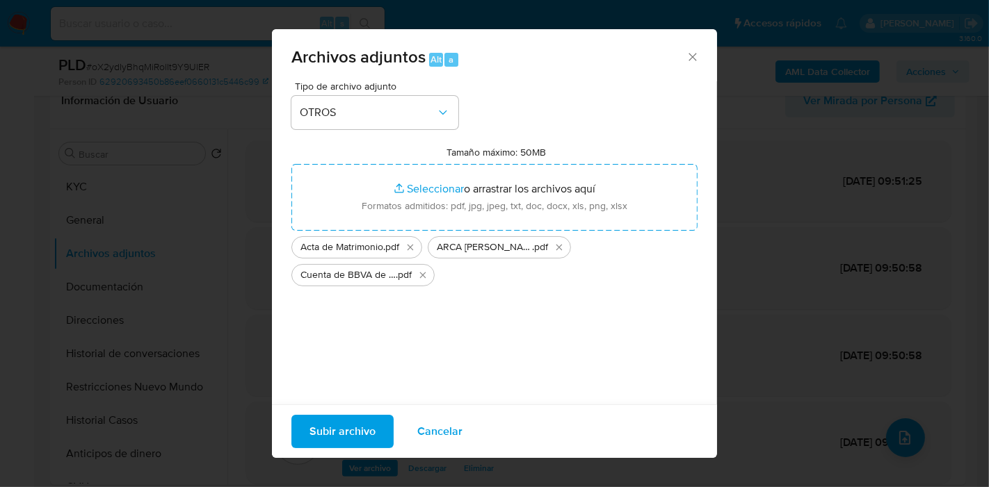
click at [362, 325] on div "Tipo de archivo adjunto OTROS Tamaño máximo: 50MB Seleccionar archivos Seleccio…" at bounding box center [494, 245] width 406 height 328
click at [367, 438] on span "Subir archivo" at bounding box center [342, 431] width 66 height 31
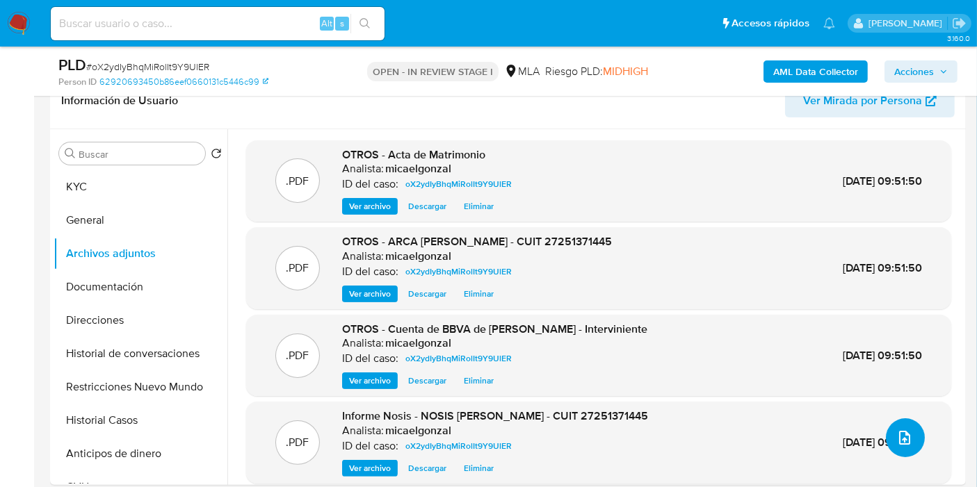
click at [910, 436] on button "upload-file" at bounding box center [905, 438] width 39 height 39
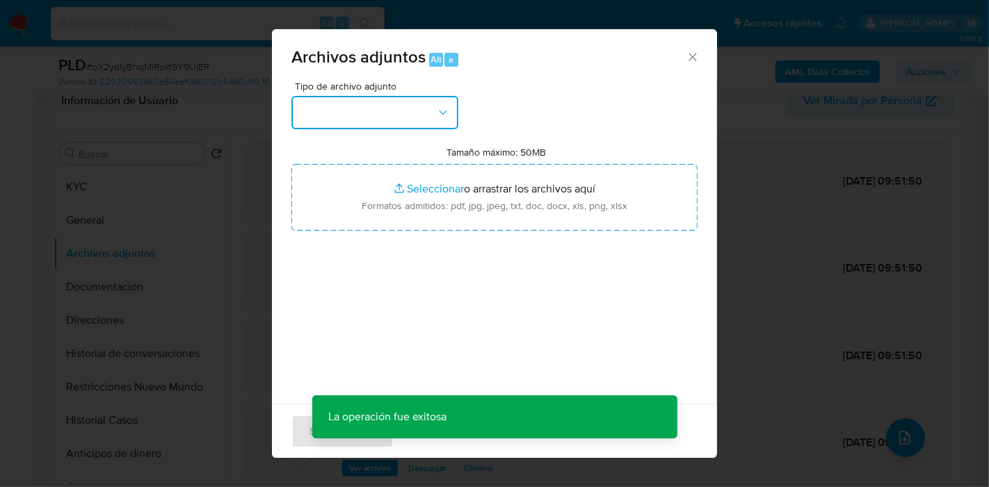
click at [371, 109] on button "button" at bounding box center [374, 112] width 167 height 33
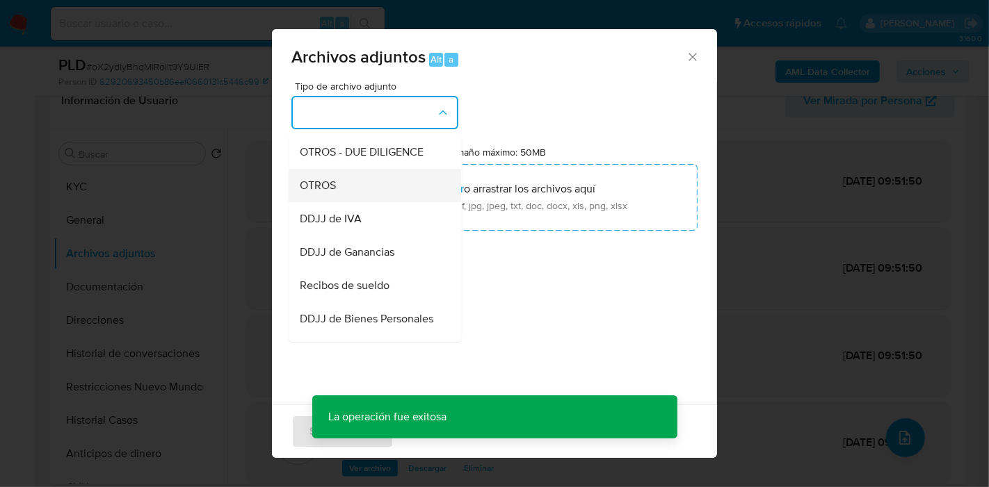
click at [353, 189] on div "OTROS" at bounding box center [371, 185] width 142 height 33
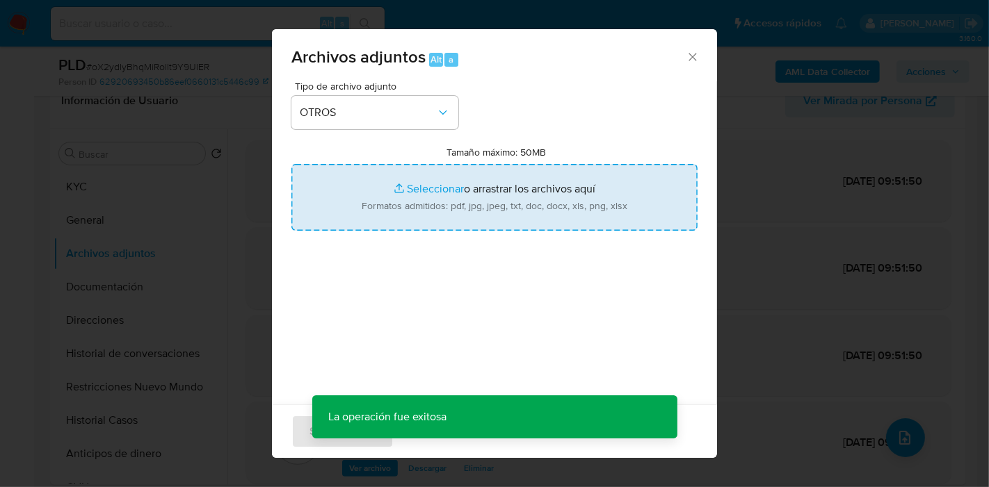
click at [360, 188] on input "Tamaño máximo: 50MB Seleccionar archivos" at bounding box center [494, 197] width 406 height 67
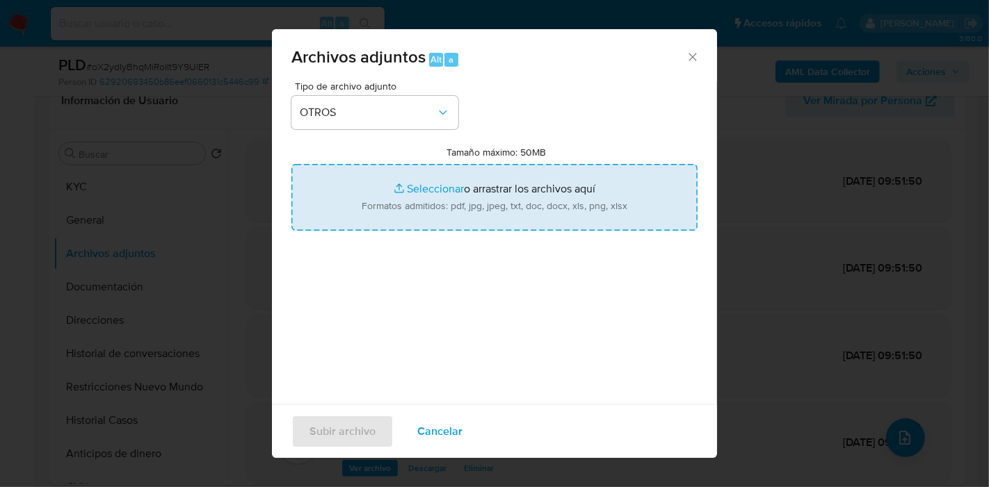
type input "C:\fakepath\Movimientos [PERSON_NAME] - User ID 67700902.xlsx"
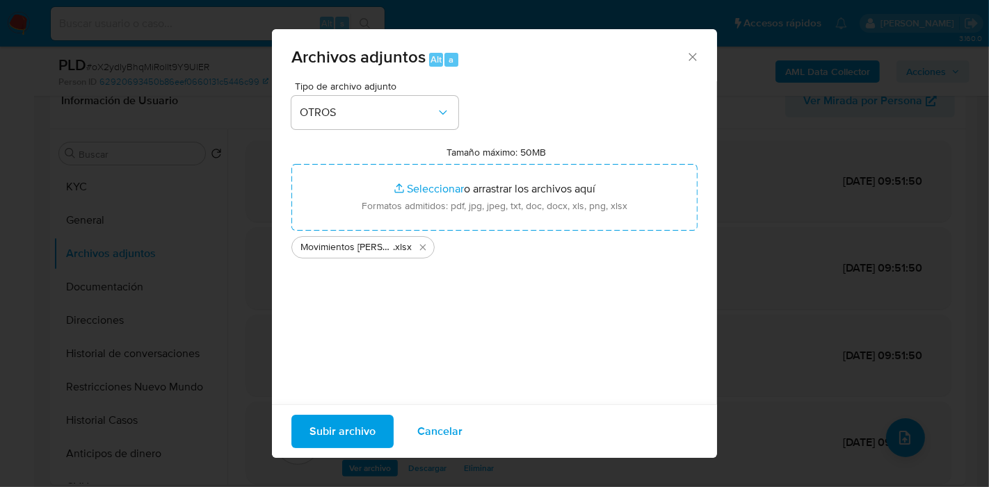
click at [552, 328] on div "Tipo de archivo adjunto OTROS Tamaño máximo: 50MB Seleccionar archivos Seleccio…" at bounding box center [494, 245] width 406 height 328
click at [330, 423] on span "Subir archivo" at bounding box center [342, 431] width 66 height 31
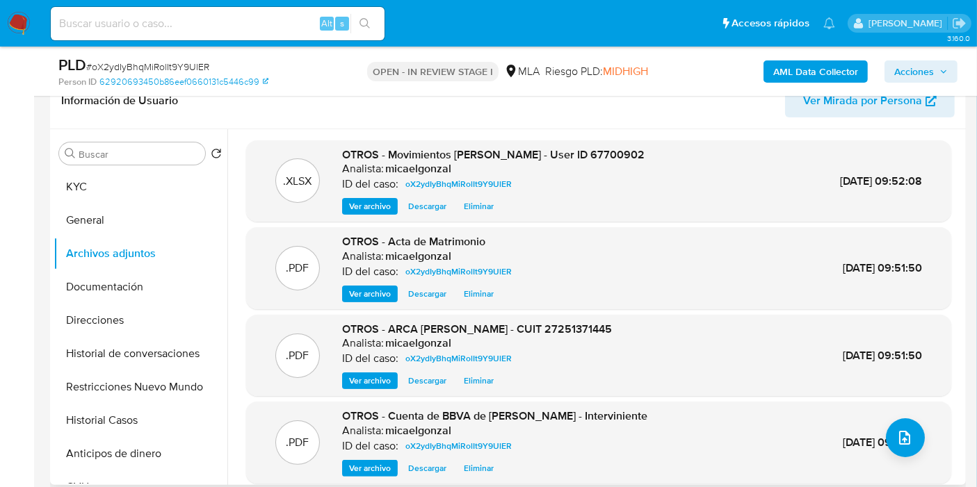
click at [919, 428] on div ".PDF OTROS - Cuenta de BBVA de [PERSON_NAME] - Interviniente Analista: micaelgo…" at bounding box center [598, 443] width 691 height 68
click at [911, 429] on button "upload-file" at bounding box center [905, 438] width 39 height 39
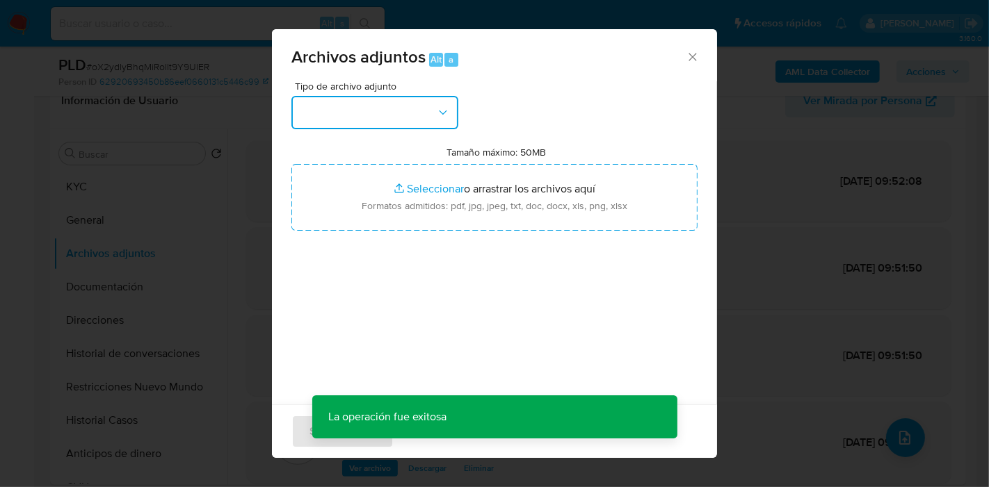
click at [414, 120] on button "button" at bounding box center [374, 112] width 167 height 33
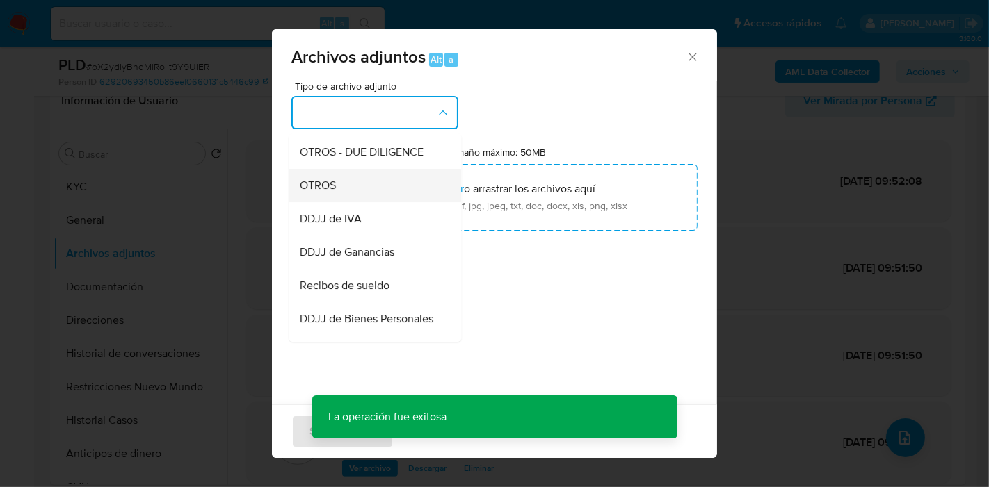
click at [391, 202] on div "OTROS" at bounding box center [371, 185] width 142 height 33
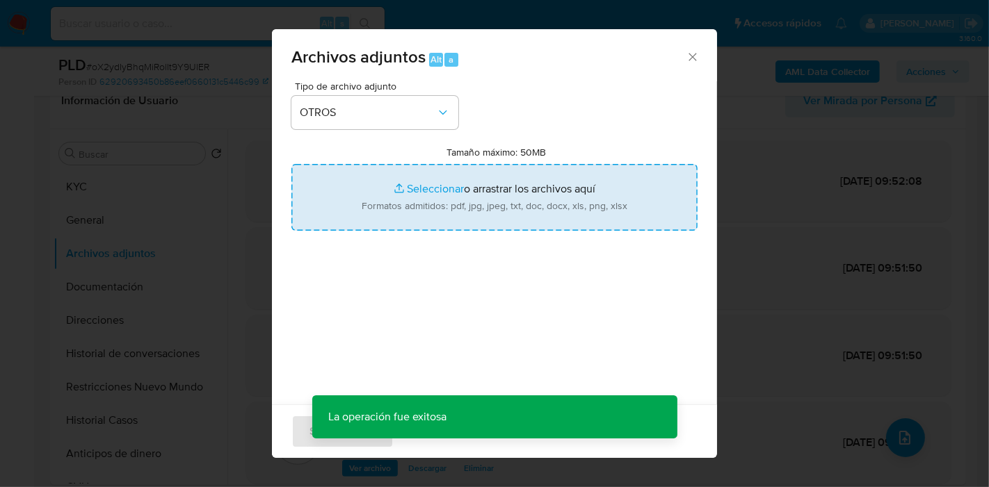
click at [417, 186] on input "Tamaño máximo: 50MB Seleccionar archivos" at bounding box center [494, 197] width 406 height 67
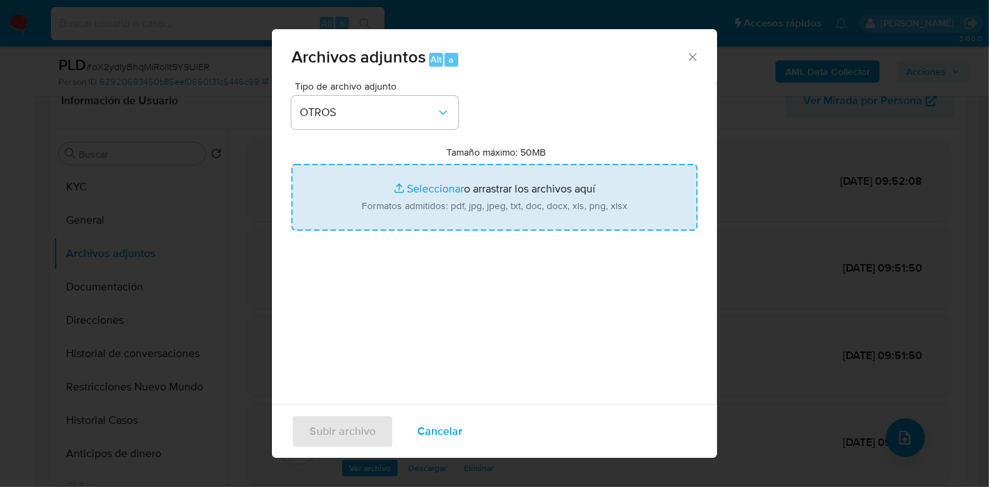
type input "C:\fakepath\Caselog oX2ydIyBhqMiRolIt9Y9UlER_2025_07_18_11_27_18.docx"
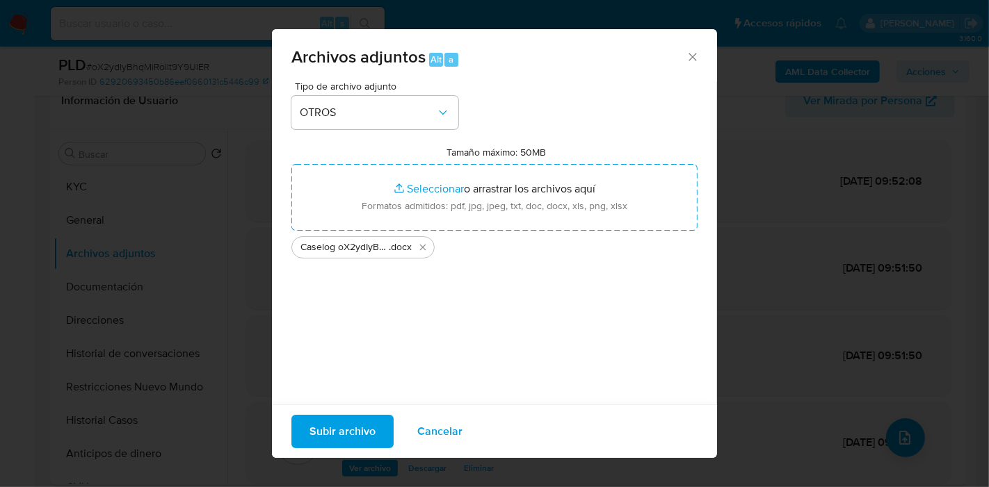
click at [365, 431] on span "Subir archivo" at bounding box center [342, 431] width 66 height 31
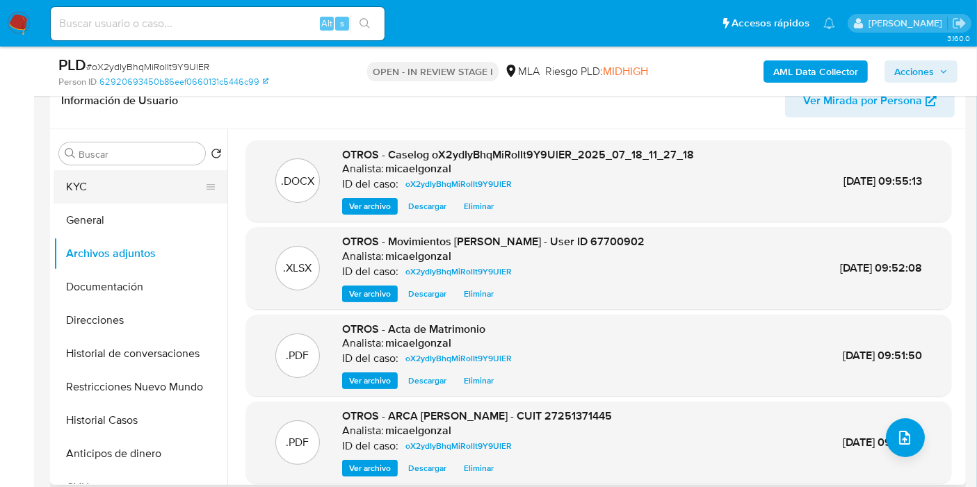
click at [55, 177] on button "KYC" at bounding box center [135, 186] width 163 height 33
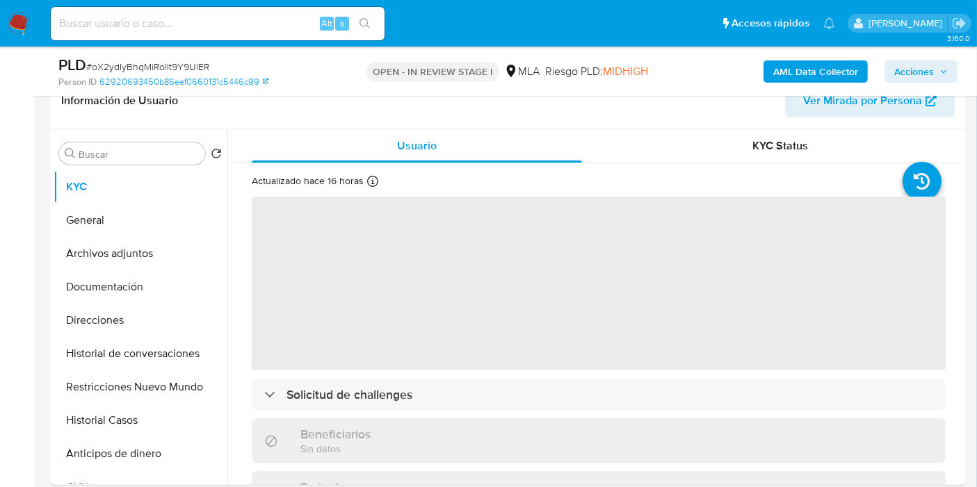
click at [904, 74] on span "Acciones" at bounding box center [914, 71] width 40 height 22
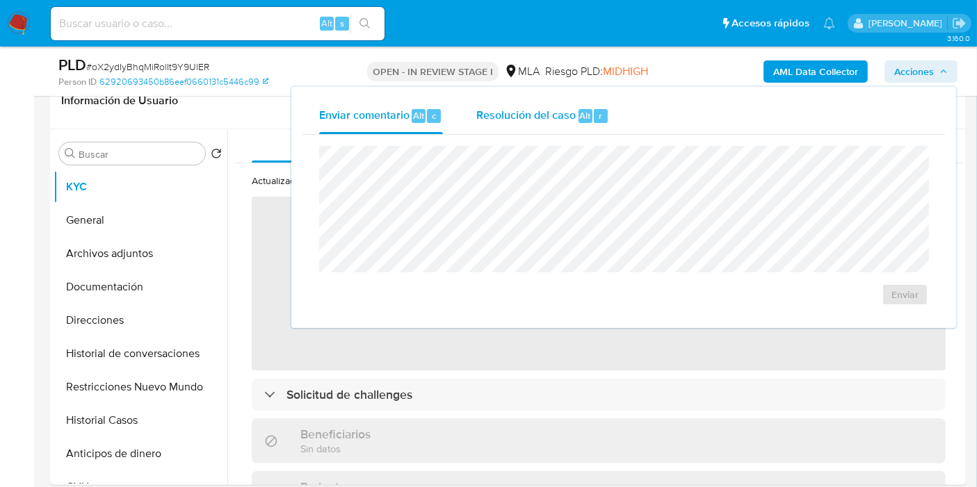
click at [516, 121] on span "Resolución del caso" at bounding box center [525, 115] width 99 height 16
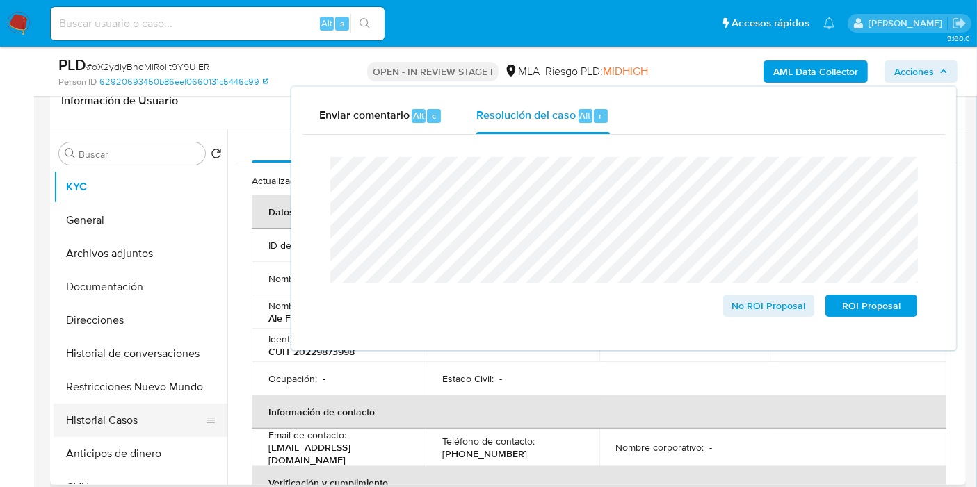
click at [152, 414] on button "Historial Casos" at bounding box center [135, 420] width 163 height 33
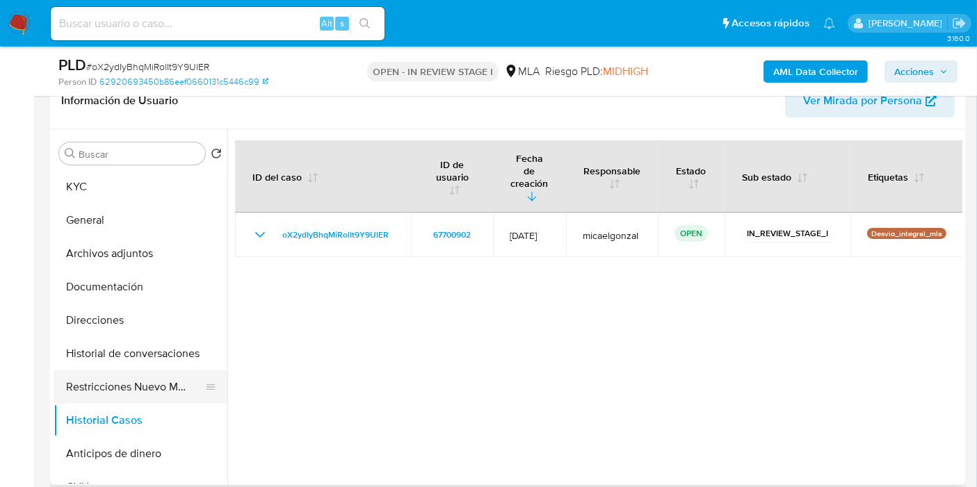
click at [174, 395] on button "Restricciones Nuevo Mundo" at bounding box center [135, 387] width 163 height 33
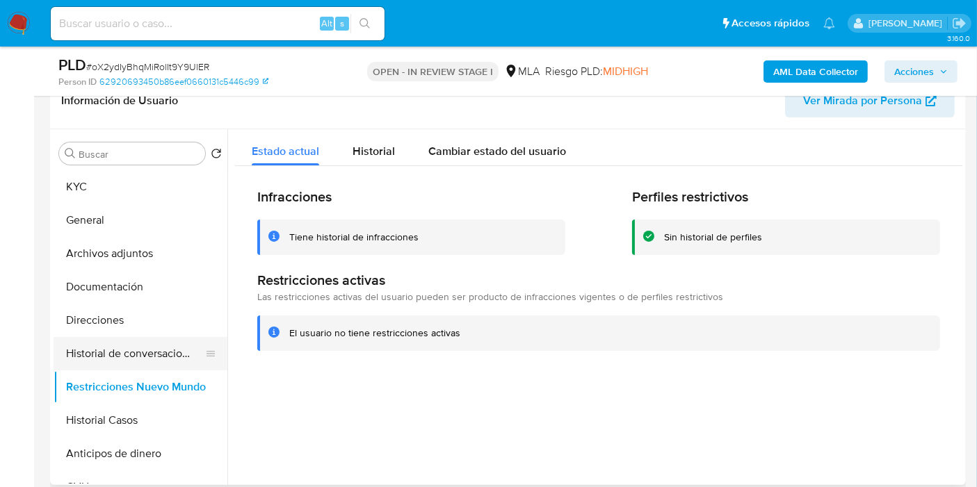
click at [140, 346] on button "Historial de conversaciones" at bounding box center [135, 353] width 163 height 33
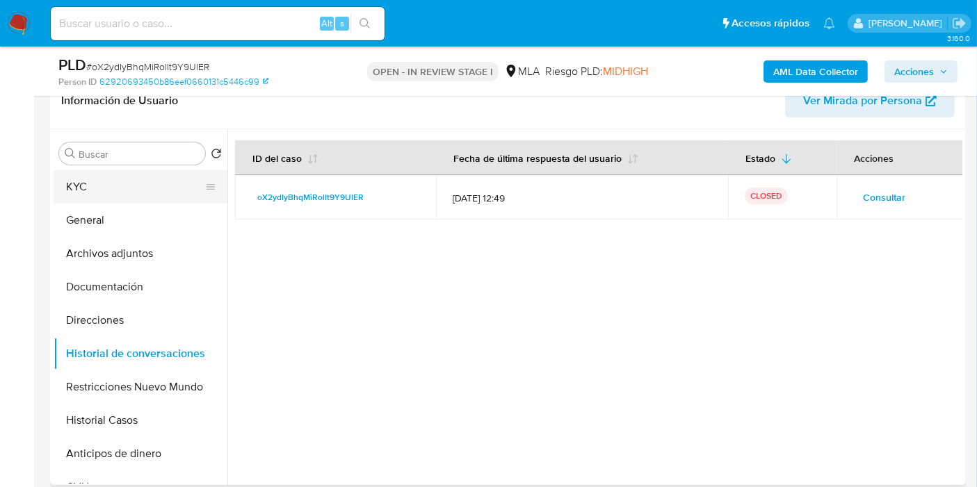
click at [125, 200] on button "KYC" at bounding box center [135, 186] width 163 height 33
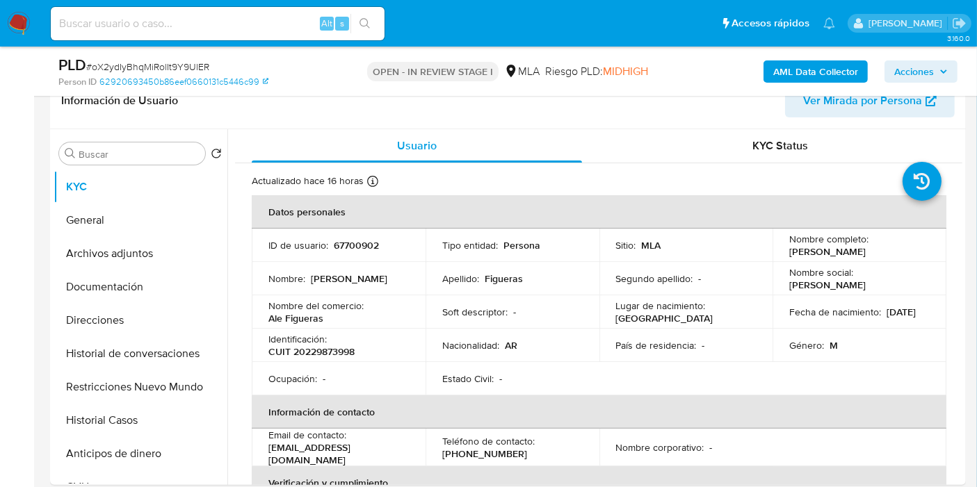
click at [911, 69] on span "Acciones" at bounding box center [914, 71] width 40 height 22
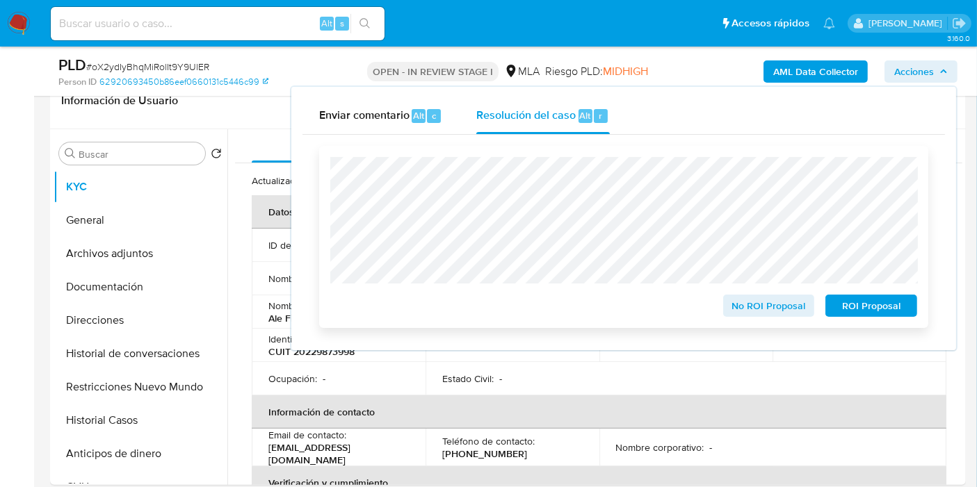
click at [761, 300] on span "No ROI Proposal" at bounding box center [769, 305] width 72 height 19
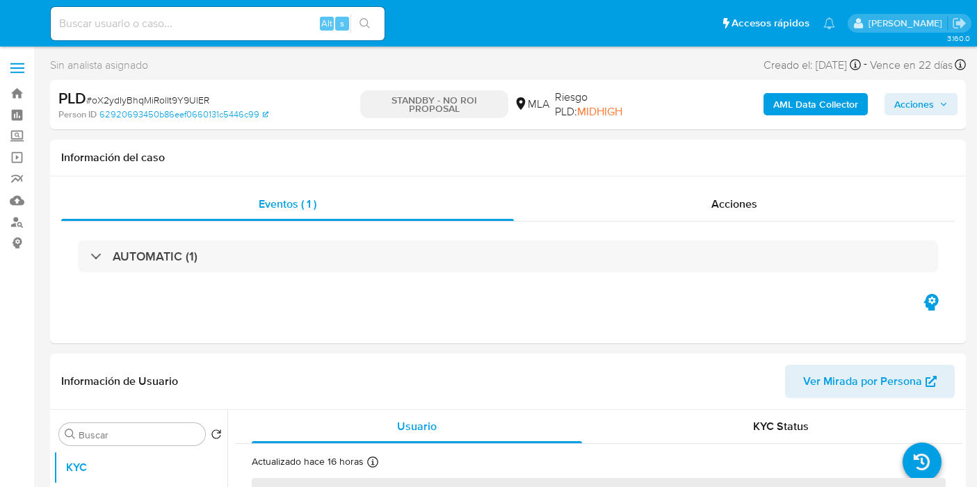
select select "10"
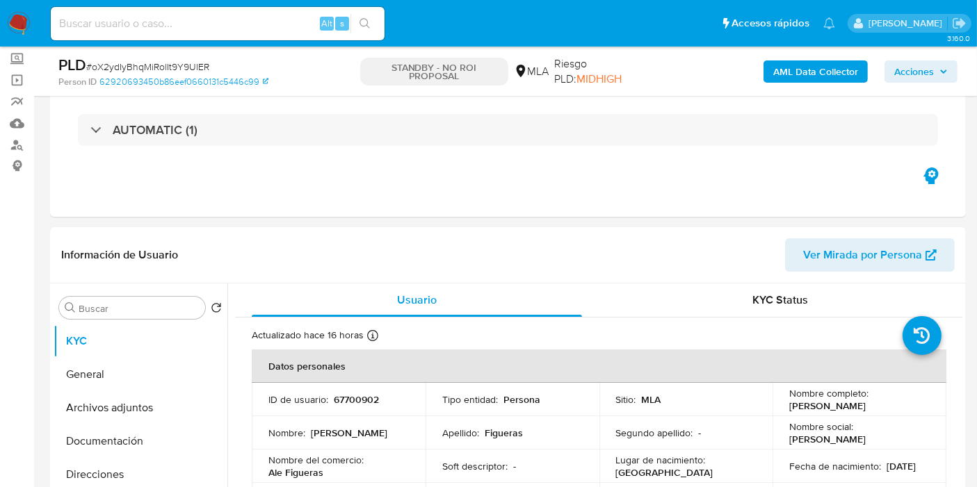
click at [14, 22] on img at bounding box center [19, 24] width 24 height 24
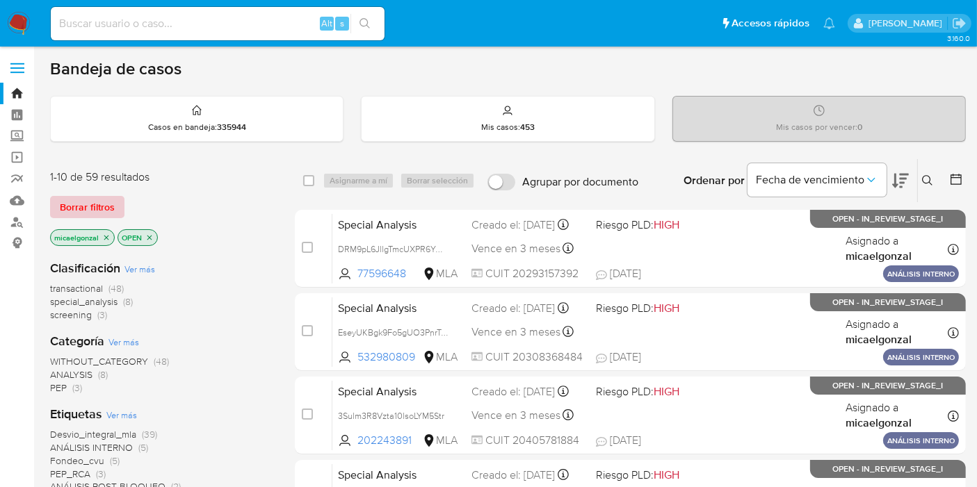
click at [114, 207] on button "Borrar filtros" at bounding box center [87, 207] width 74 height 22
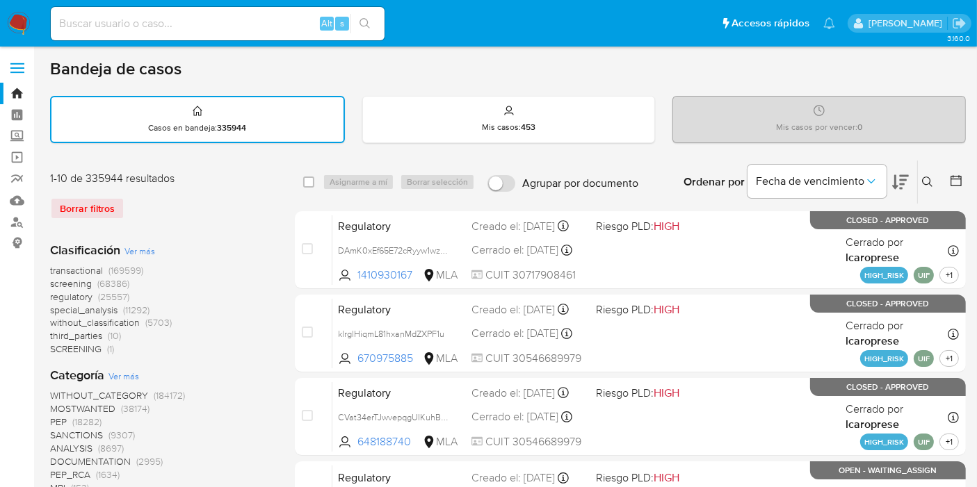
click at [925, 177] on icon at bounding box center [927, 182] width 11 height 11
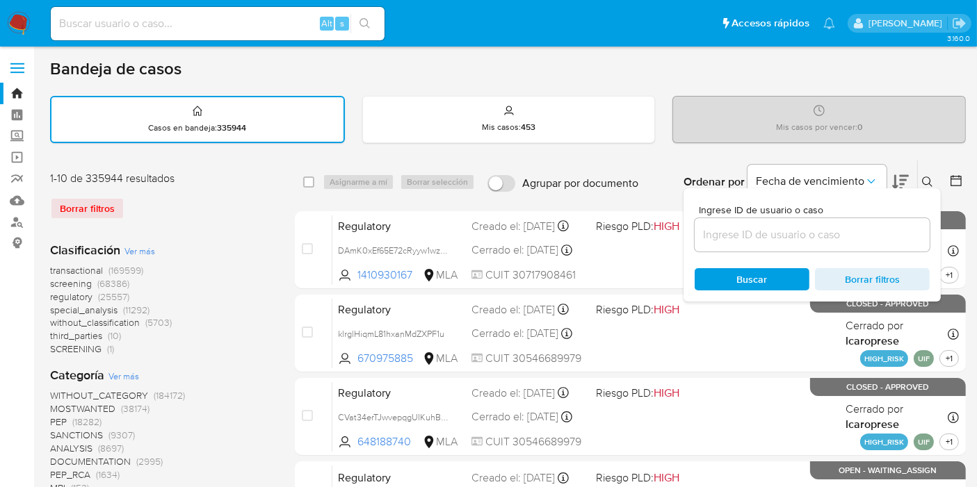
click at [852, 241] on input at bounding box center [812, 235] width 235 height 18
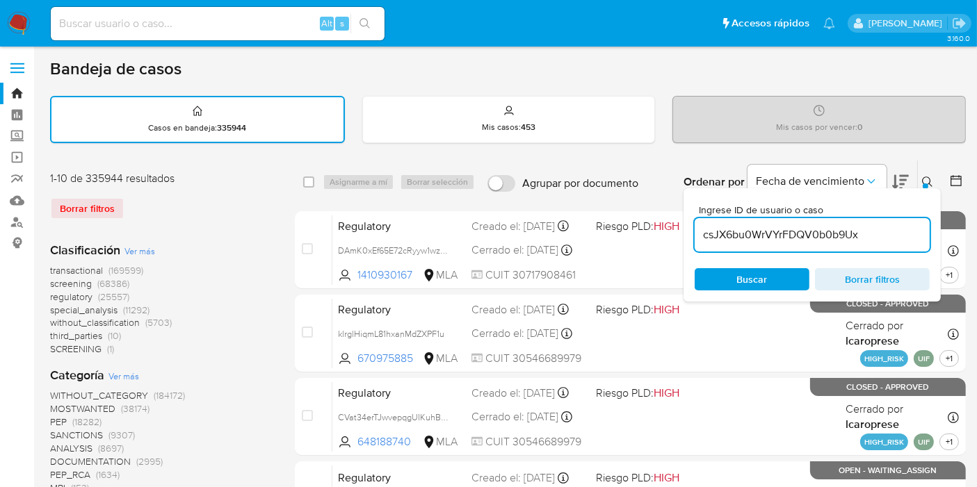
type input "csJX6bu0WrVYrFDQV0b0b9Ux"
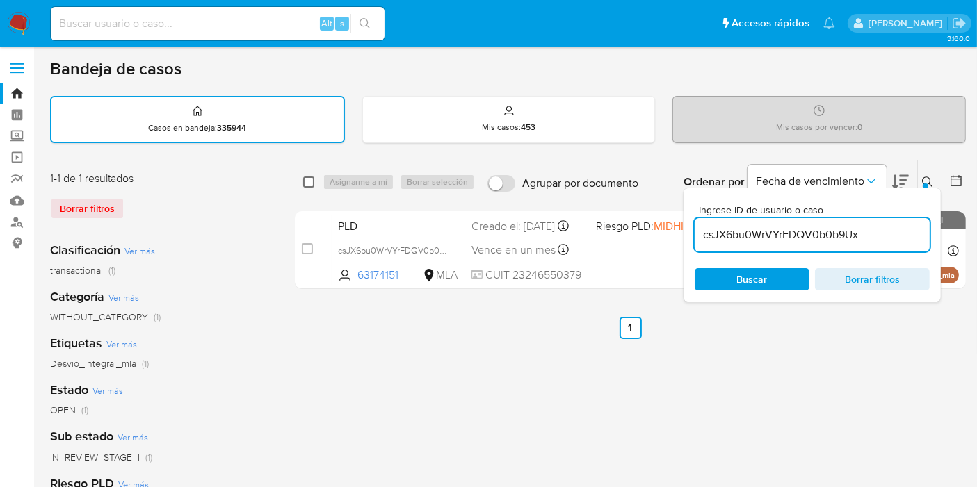
click at [312, 177] on input "checkbox" at bounding box center [308, 182] width 11 height 11
checkbox input "true"
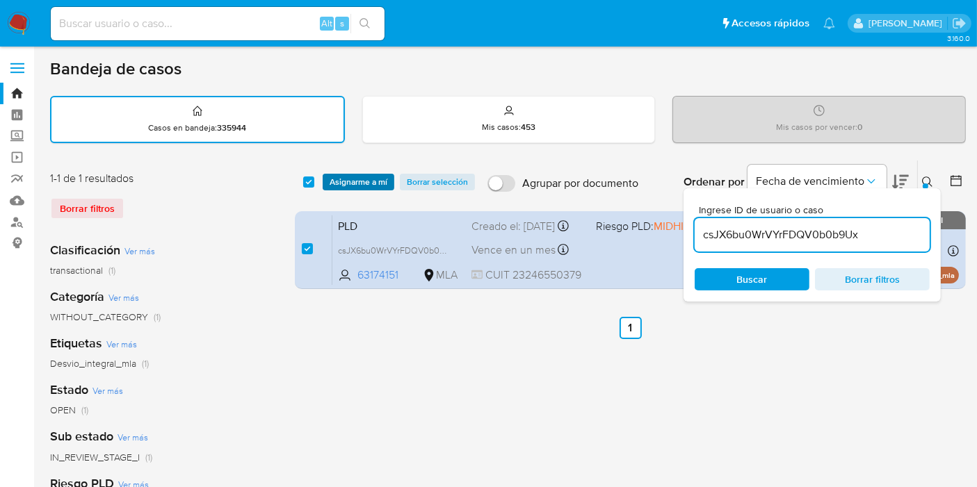
click at [372, 186] on span "Asignarme a mí" at bounding box center [359, 182] width 58 height 14
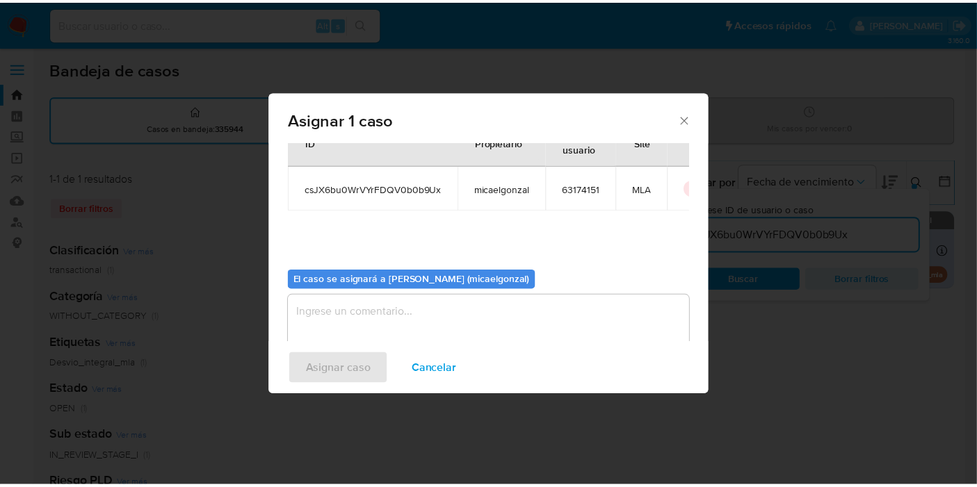
scroll to position [71, 0]
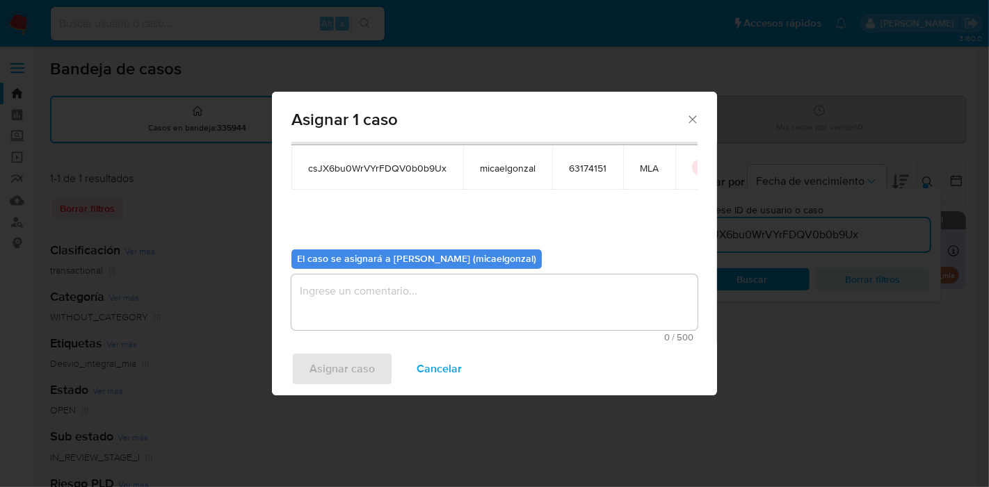
click at [387, 320] on textarea "assign-modal" at bounding box center [494, 303] width 406 height 56
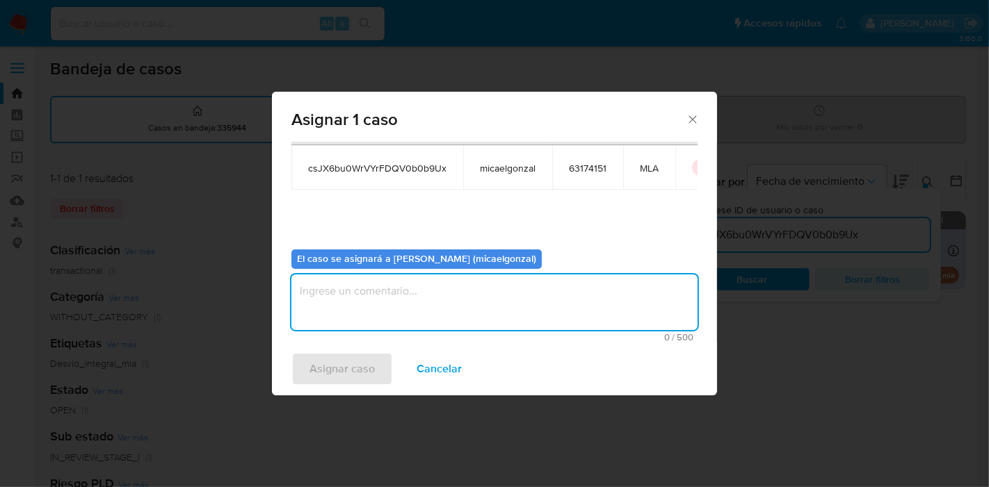
click at [387, 320] on textarea "assign-modal" at bounding box center [494, 303] width 406 height 56
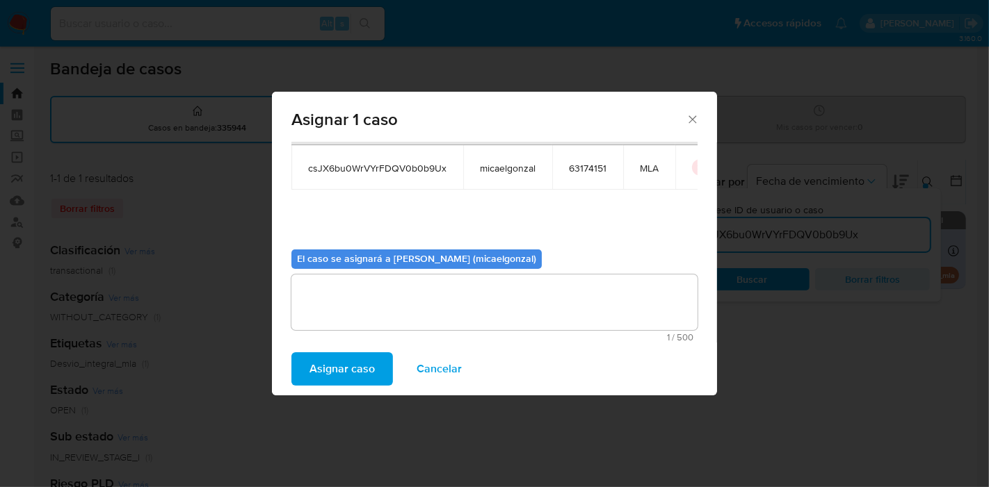
click at [341, 372] on span "Asignar caso" at bounding box center [341, 369] width 65 height 31
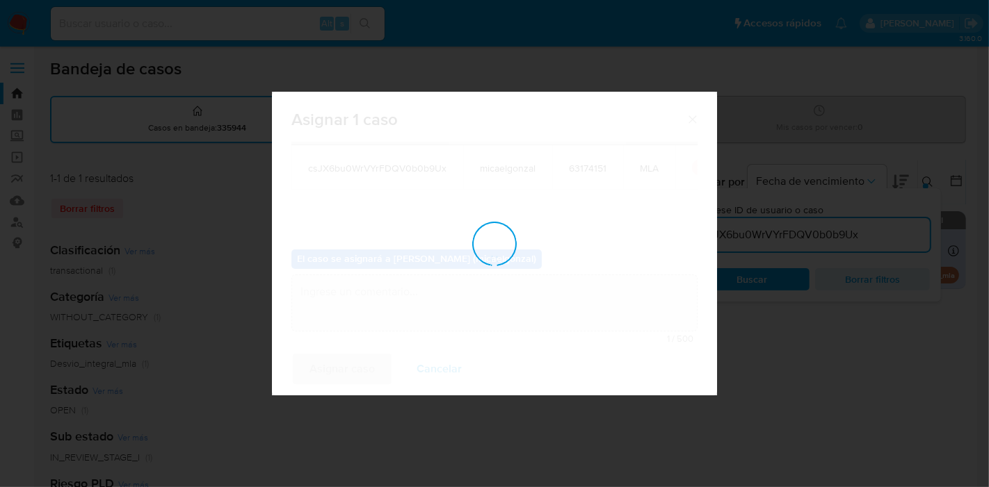
checkbox input "false"
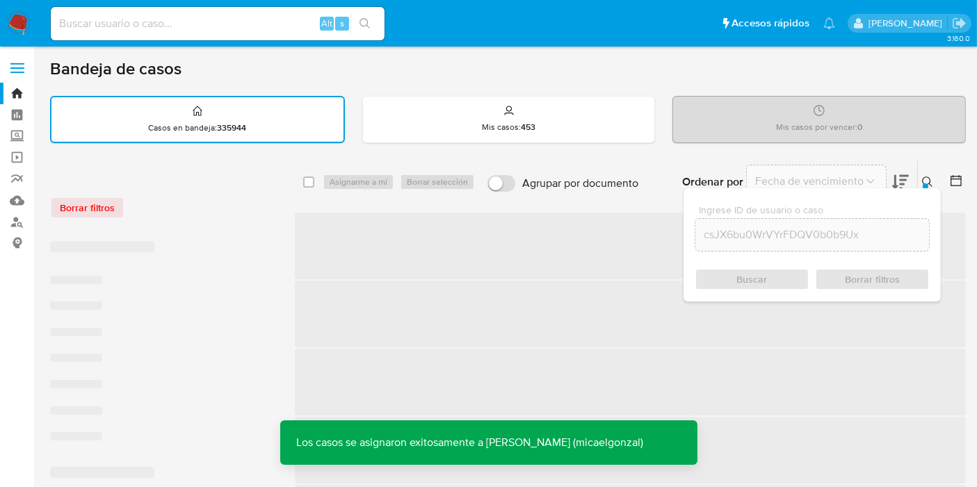
click at [231, 33] on div "Alt s" at bounding box center [218, 23] width 334 height 33
click at [234, 30] on input at bounding box center [218, 24] width 334 height 18
paste input "csJX6bu0WrVYrFDQV0b0b9Ux"
type input "csJX6bu0WrVYrFDQV0b0b9Ux"
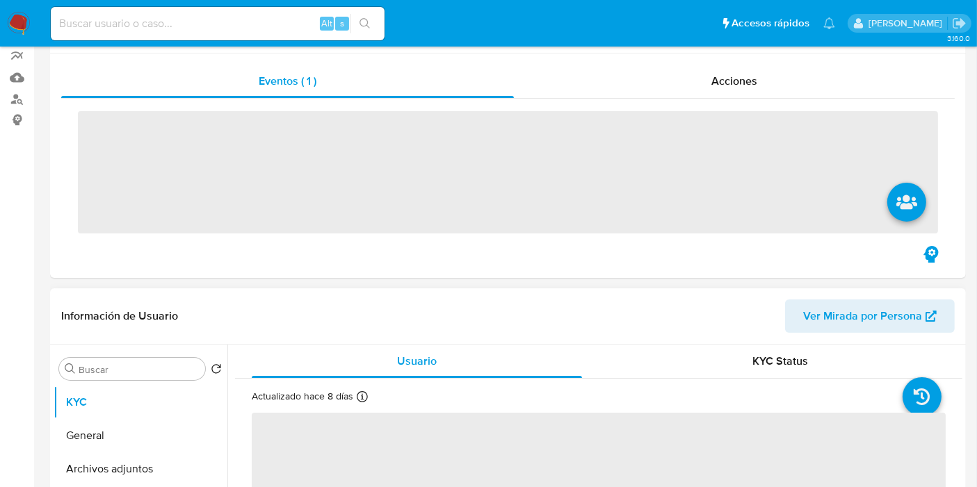
scroll to position [232, 0]
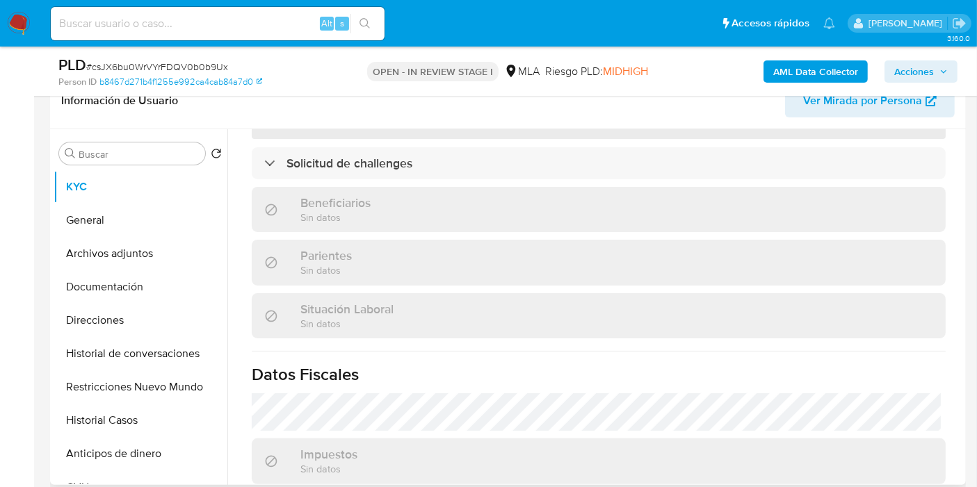
select select "10"
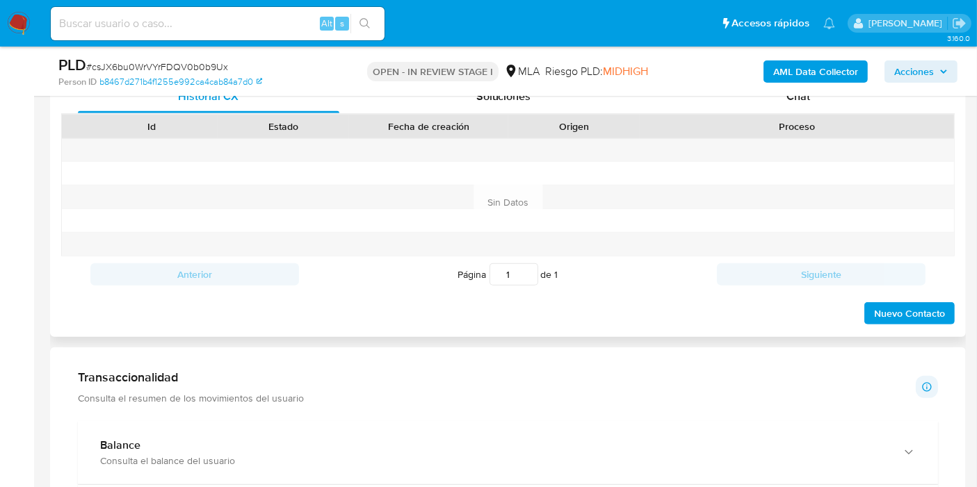
scroll to position [617, 0]
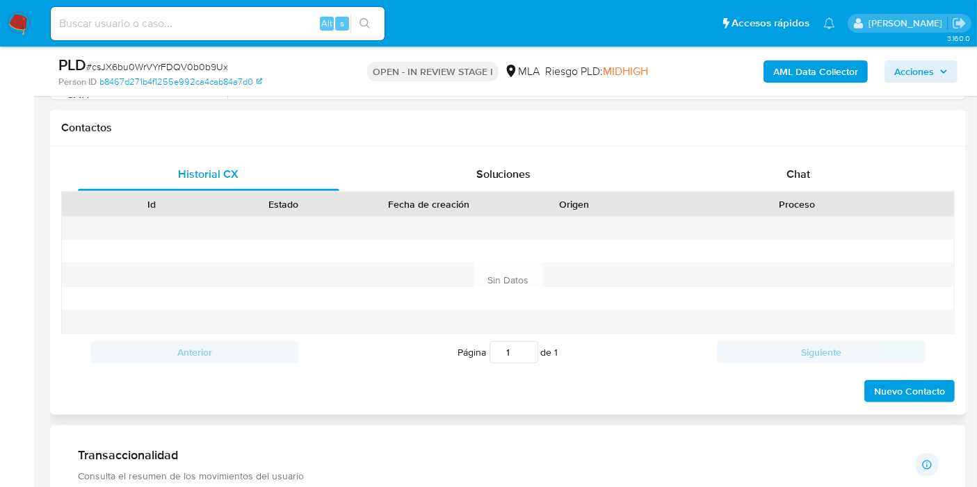
click at [781, 193] on div "Proceso" at bounding box center [797, 205] width 314 height 24
click at [797, 174] on span "Chat" at bounding box center [798, 174] width 24 height 16
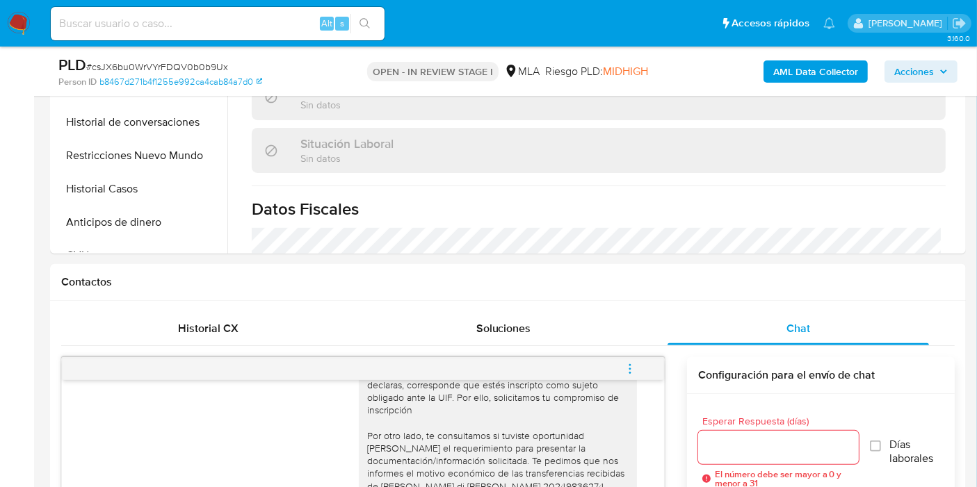
scroll to position [154, 0]
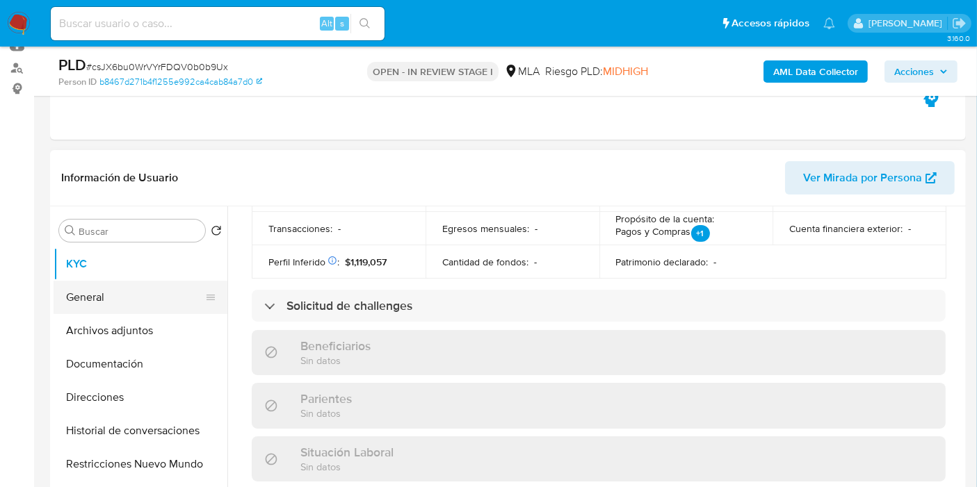
click at [125, 286] on button "General" at bounding box center [135, 297] width 163 height 33
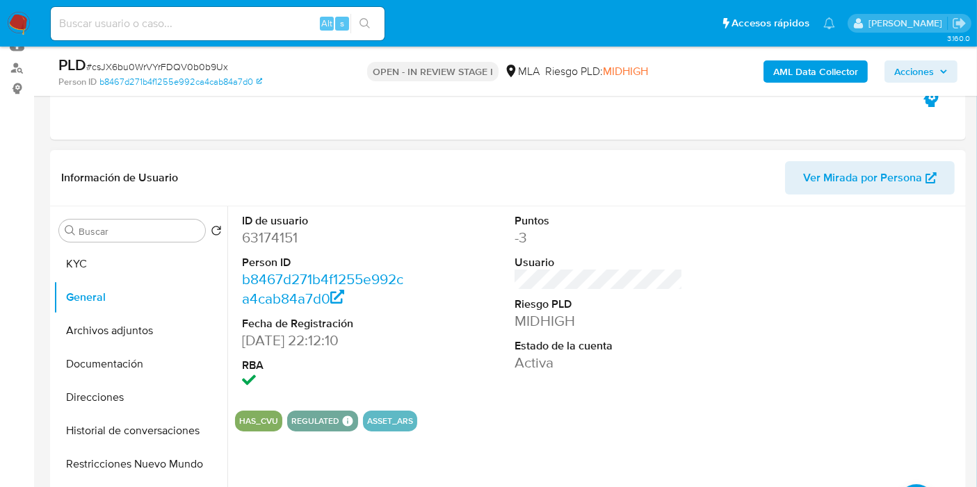
click at [275, 234] on dd "63174151" at bounding box center [326, 237] width 168 height 19
copy dd "63174151"
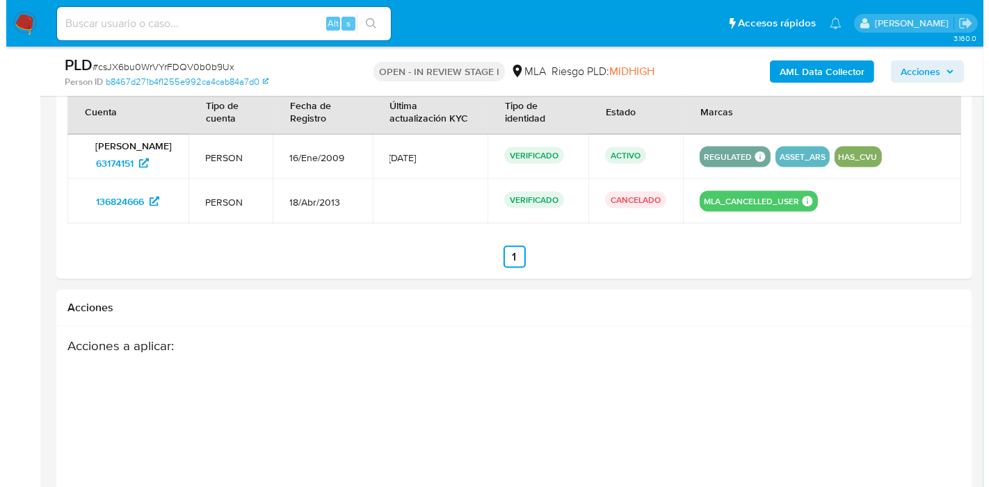
scroll to position [2086, 0]
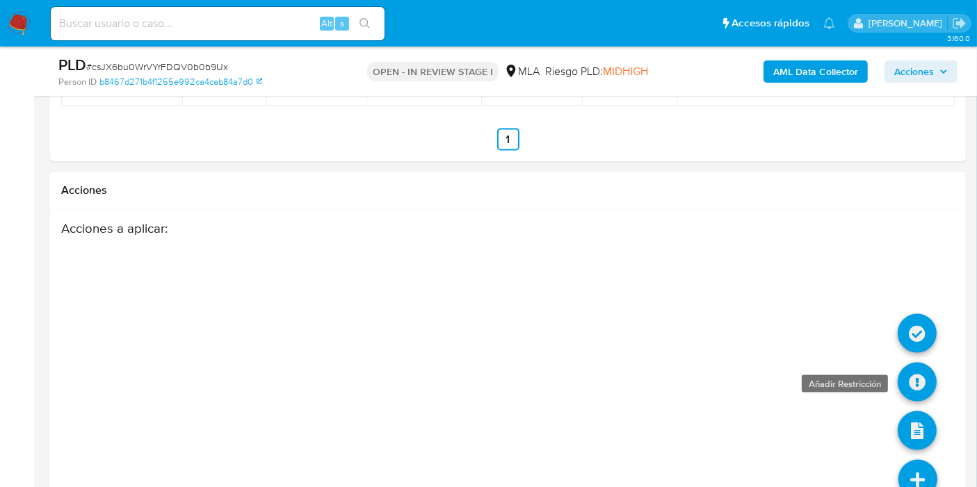
click at [911, 378] on icon at bounding box center [917, 382] width 39 height 39
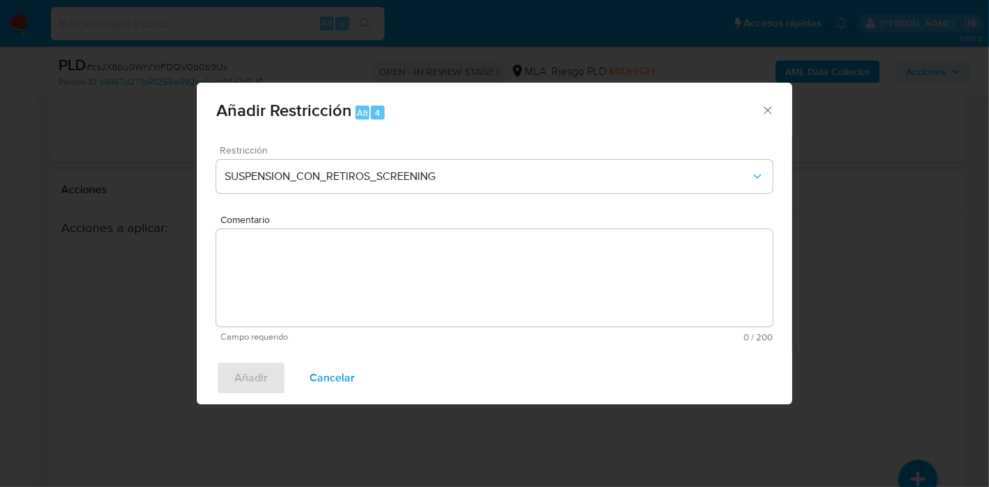
click at [469, 194] on div "Restricción SUSPENSION_CON_RETIROS_SCREENING" at bounding box center [494, 178] width 556 height 66
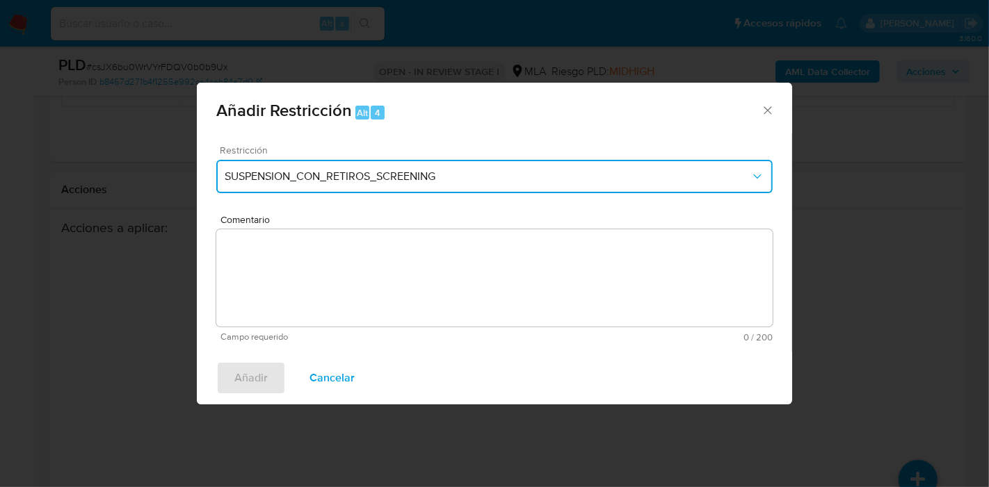
click at [475, 186] on button "SUSPENSION_CON_RETIROS_SCREENING" at bounding box center [494, 176] width 556 height 33
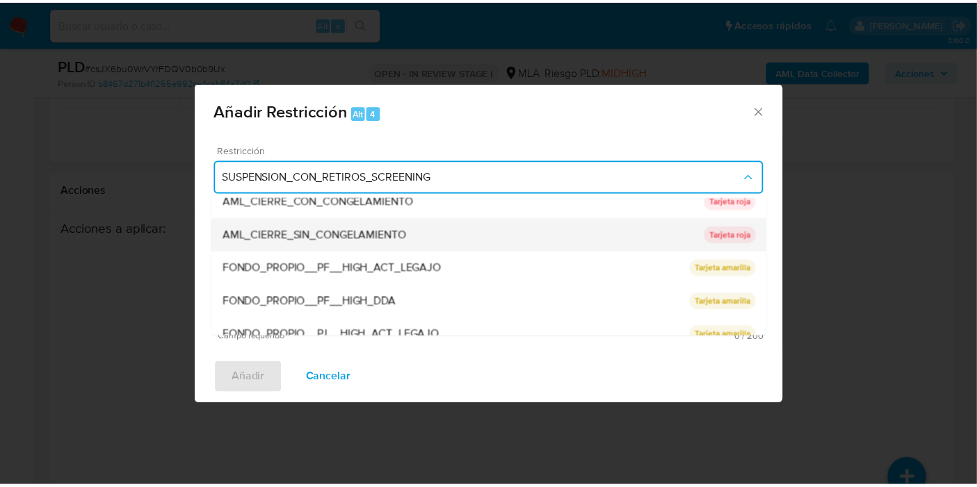
scroll to position [232, 0]
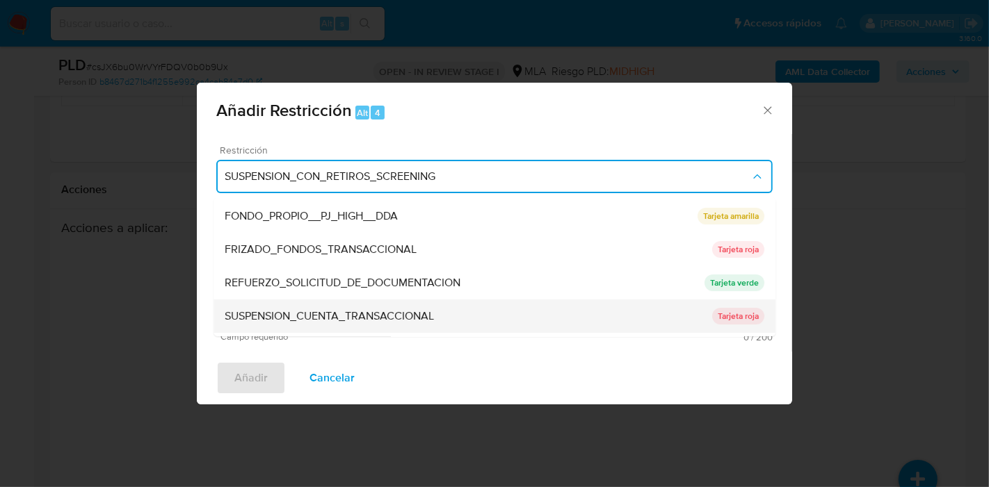
drag, startPoint x: 351, startPoint y: 283, endPoint x: 334, endPoint y: 309, distance: 31.0
click at [334, 309] on ul "SUSPENSION_CON_RETIROS_SCREENING SUSPENSION_CON_RETIROS_SCREENING Tarjeta roja …" at bounding box center [494, 183] width 562 height 434
click at [334, 309] on span "SUSPENSION_CUENTA_TRANSACCIONAL" at bounding box center [329, 316] width 209 height 14
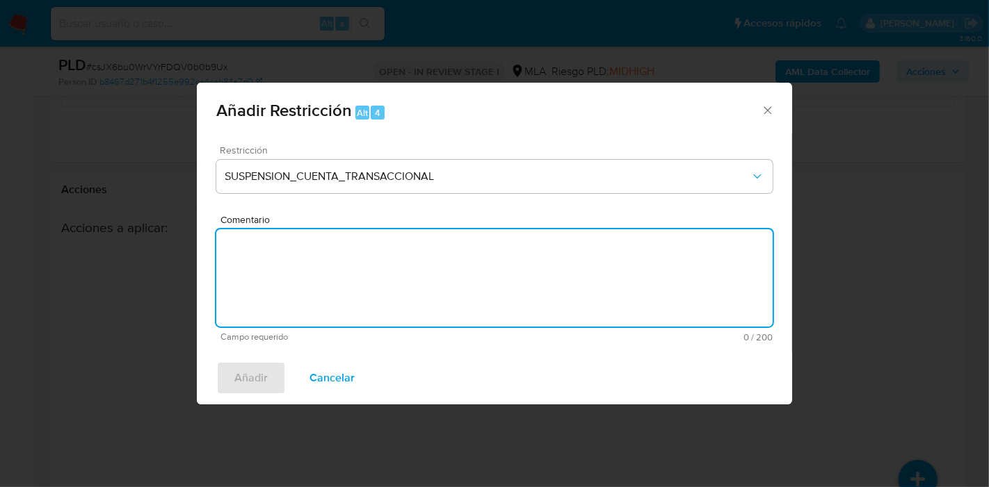
click at [345, 299] on textarea "Comentario" at bounding box center [494, 277] width 556 height 97
type textarea "AML"
click at [252, 393] on span "Añadir" at bounding box center [250, 378] width 33 height 31
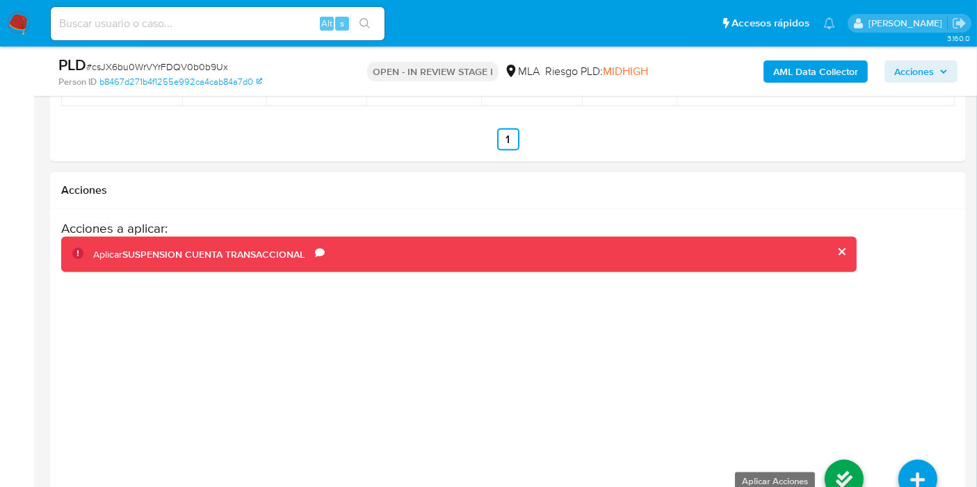
click at [843, 466] on icon at bounding box center [844, 479] width 39 height 39
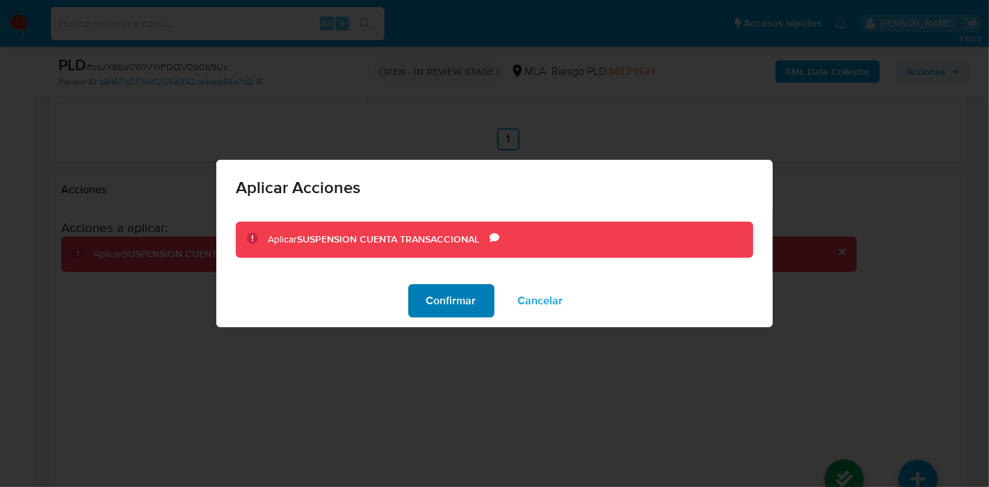
click at [473, 304] on span "Confirmar" at bounding box center [451, 301] width 50 height 31
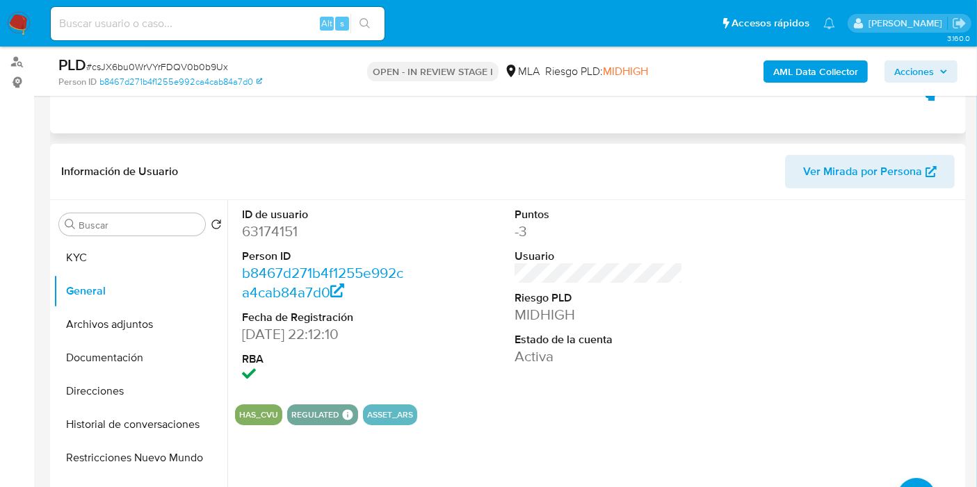
scroll to position [77, 0]
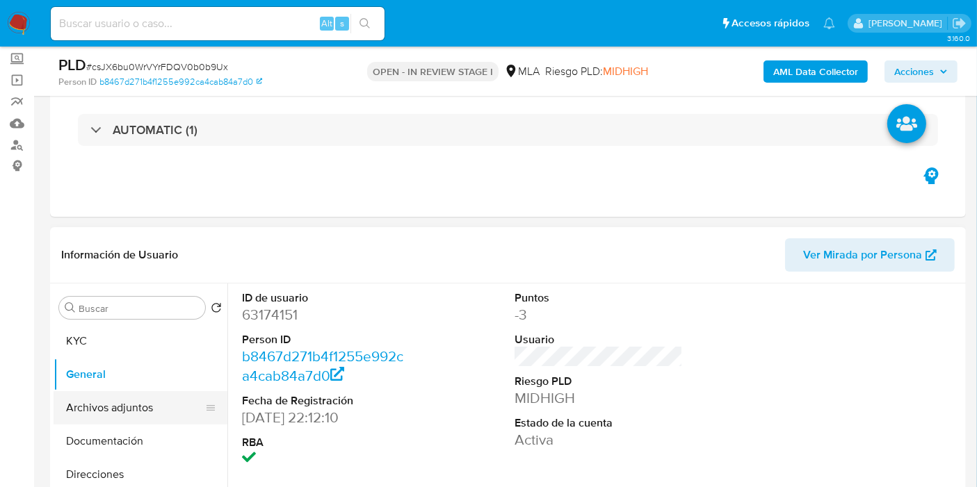
click at [159, 409] on button "Archivos adjuntos" at bounding box center [135, 407] width 163 height 33
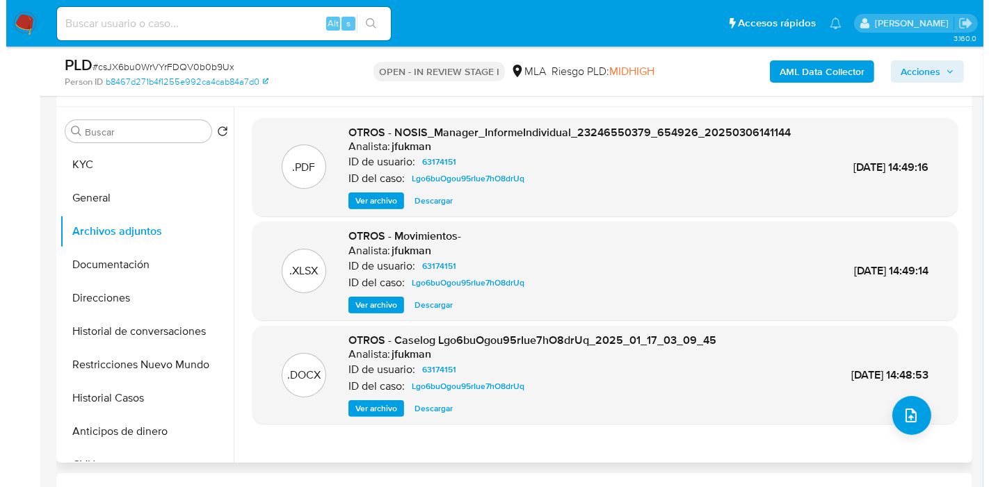
scroll to position [309, 0]
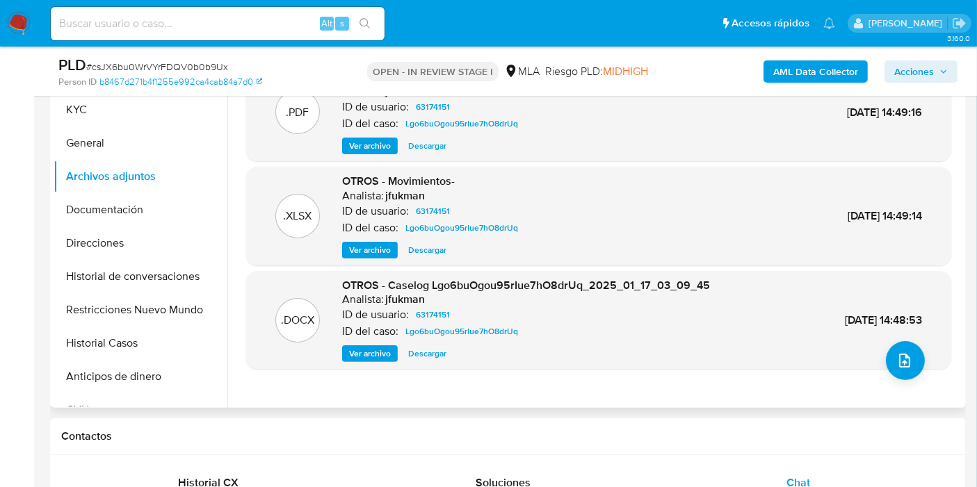
click at [375, 359] on span "Ver archivo" at bounding box center [370, 354] width 42 height 14
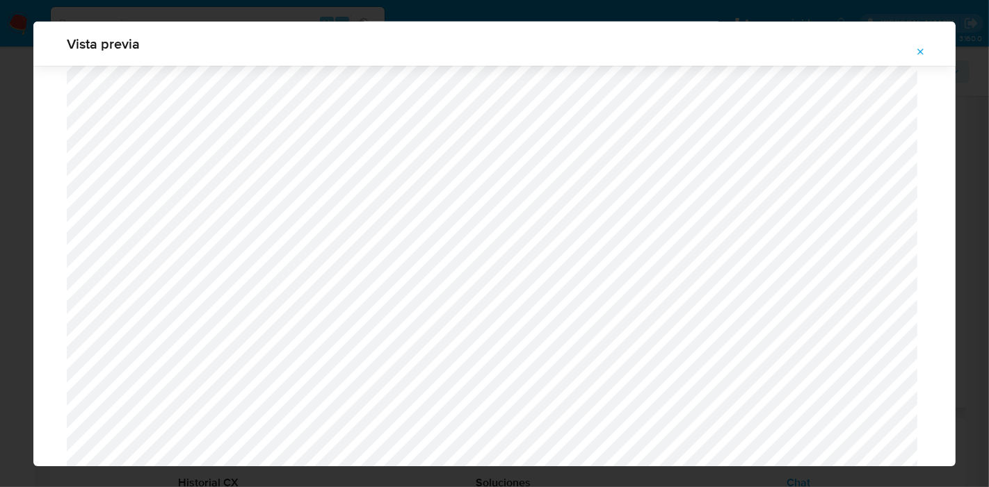
scroll to position [976, 0]
click at [919, 47] on icon "Attachment preview" at bounding box center [920, 52] width 11 height 11
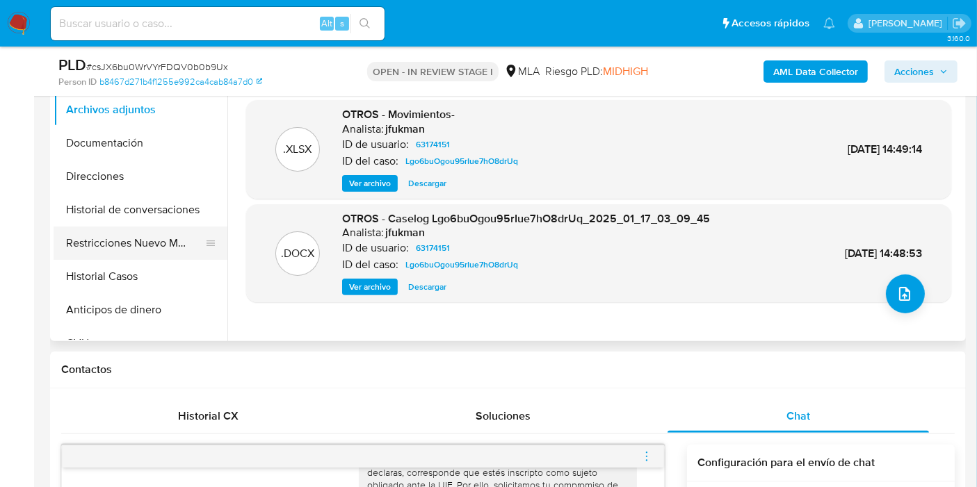
scroll to position [309, 0]
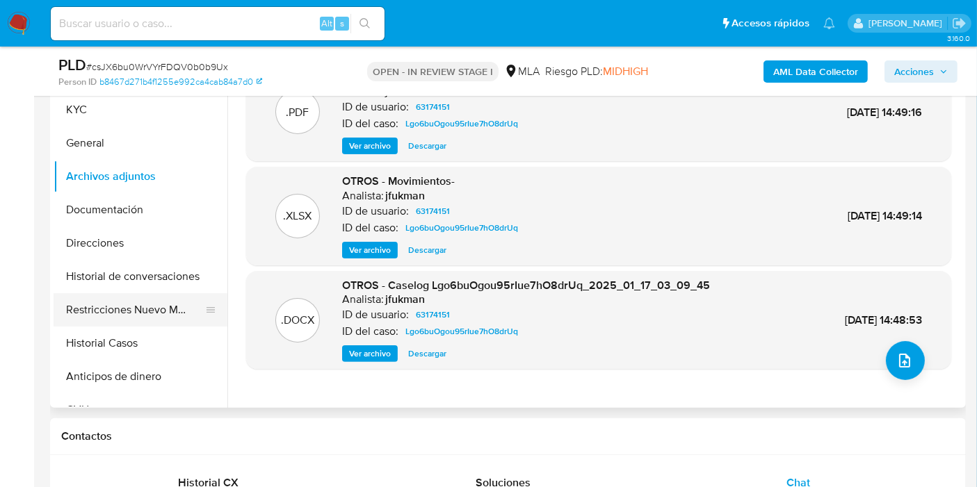
click at [87, 303] on button "Restricciones Nuevo Mundo" at bounding box center [135, 309] width 163 height 33
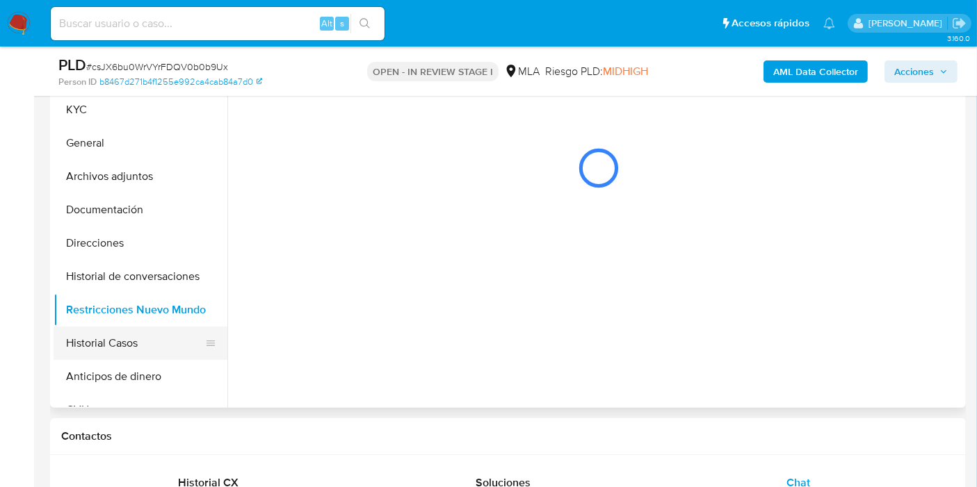
scroll to position [232, 0]
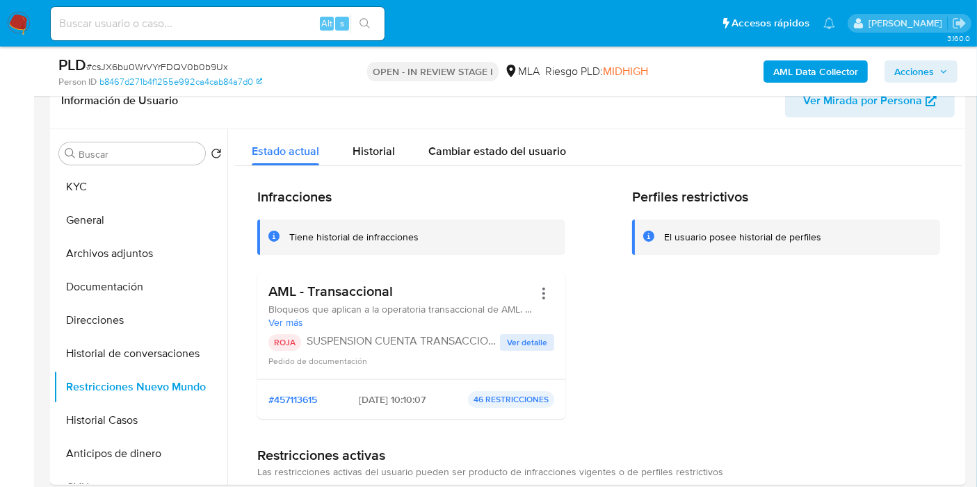
click at [10, 20] on img at bounding box center [19, 24] width 24 height 24
